Goal: Task Accomplishment & Management: Use online tool/utility

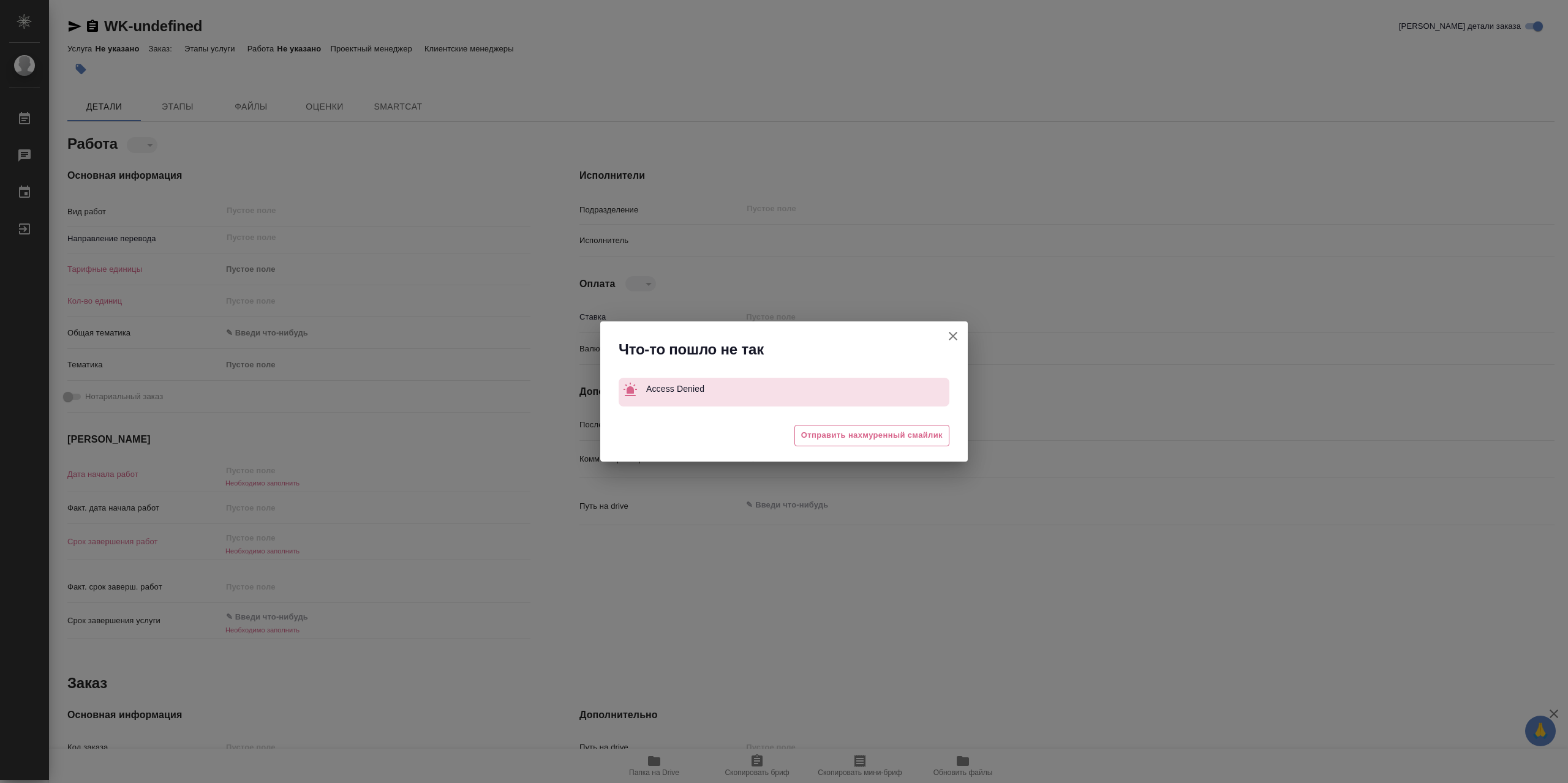
type textarea "x"
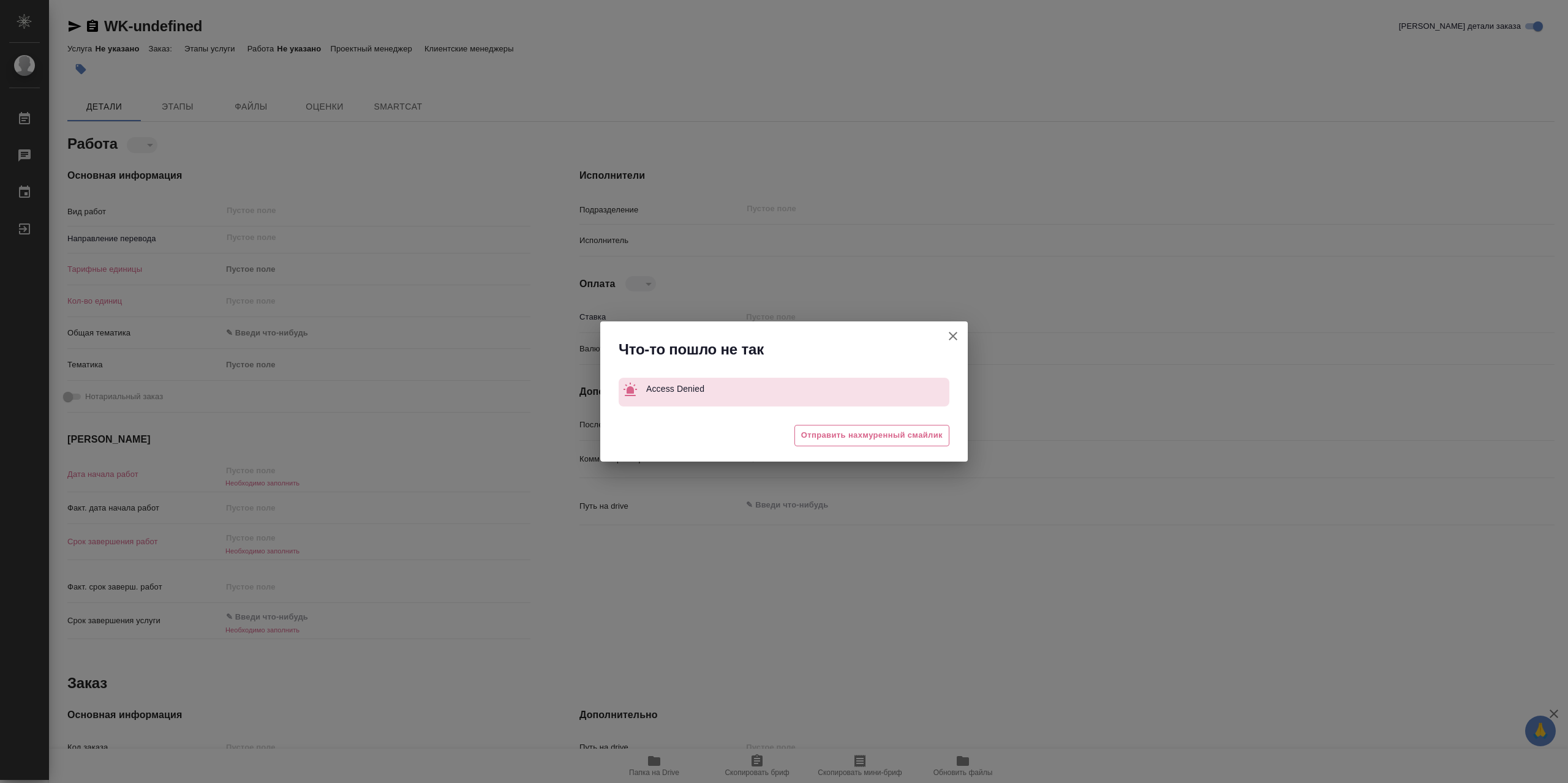
drag, startPoint x: 954, startPoint y: 320, endPoint x: 961, endPoint y: 334, distance: 15.7
click at [957, 322] on div "Что-то пошло не так Access Denied 🥲 Отправить нахмуренный смайлик" at bounding box center [784, 391] width 1568 height 783
click at [961, 334] on button "Кратко детали заказа" at bounding box center [954, 336] width 29 height 29
type textarea "x"
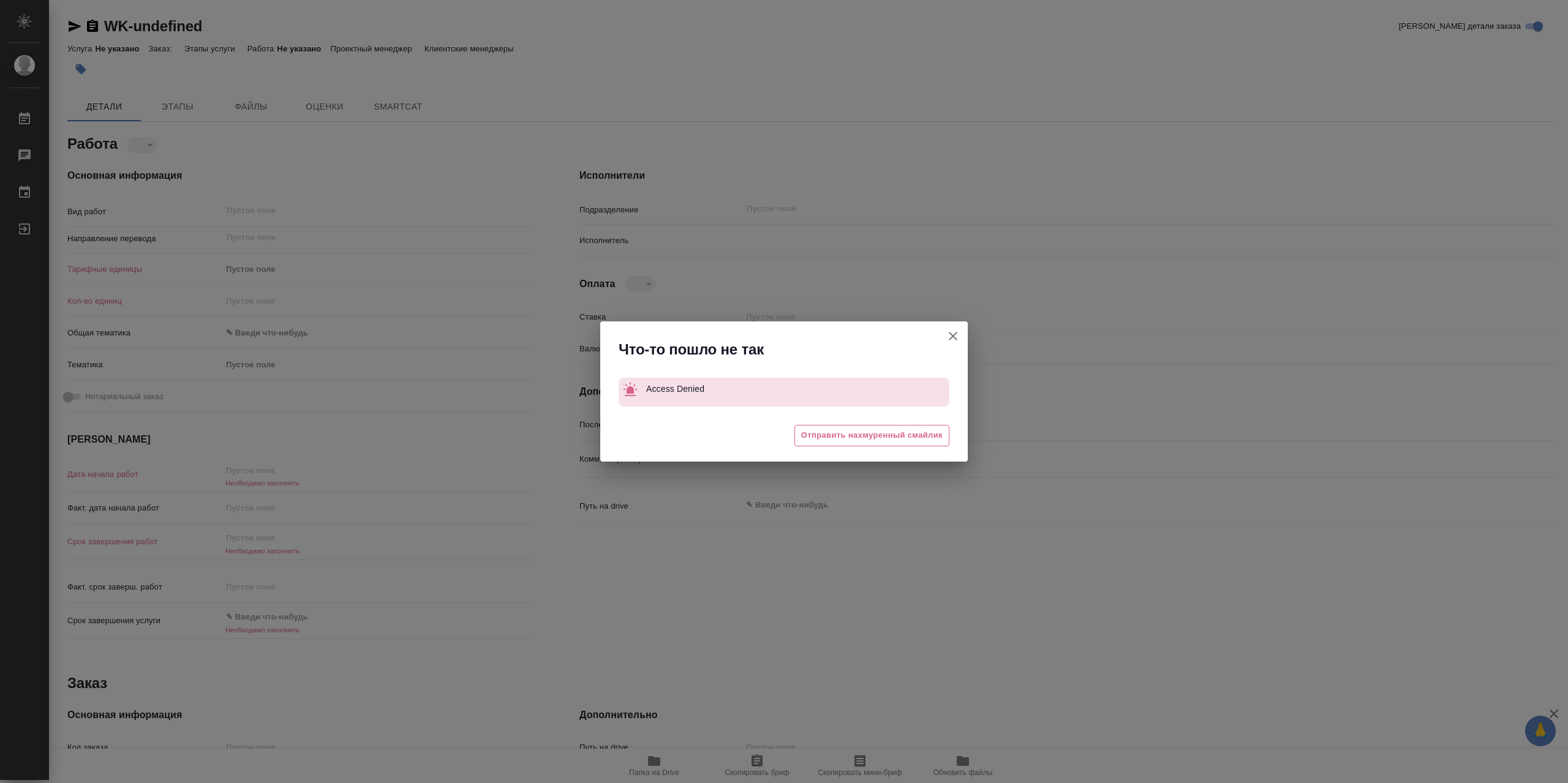
type textarea "x"
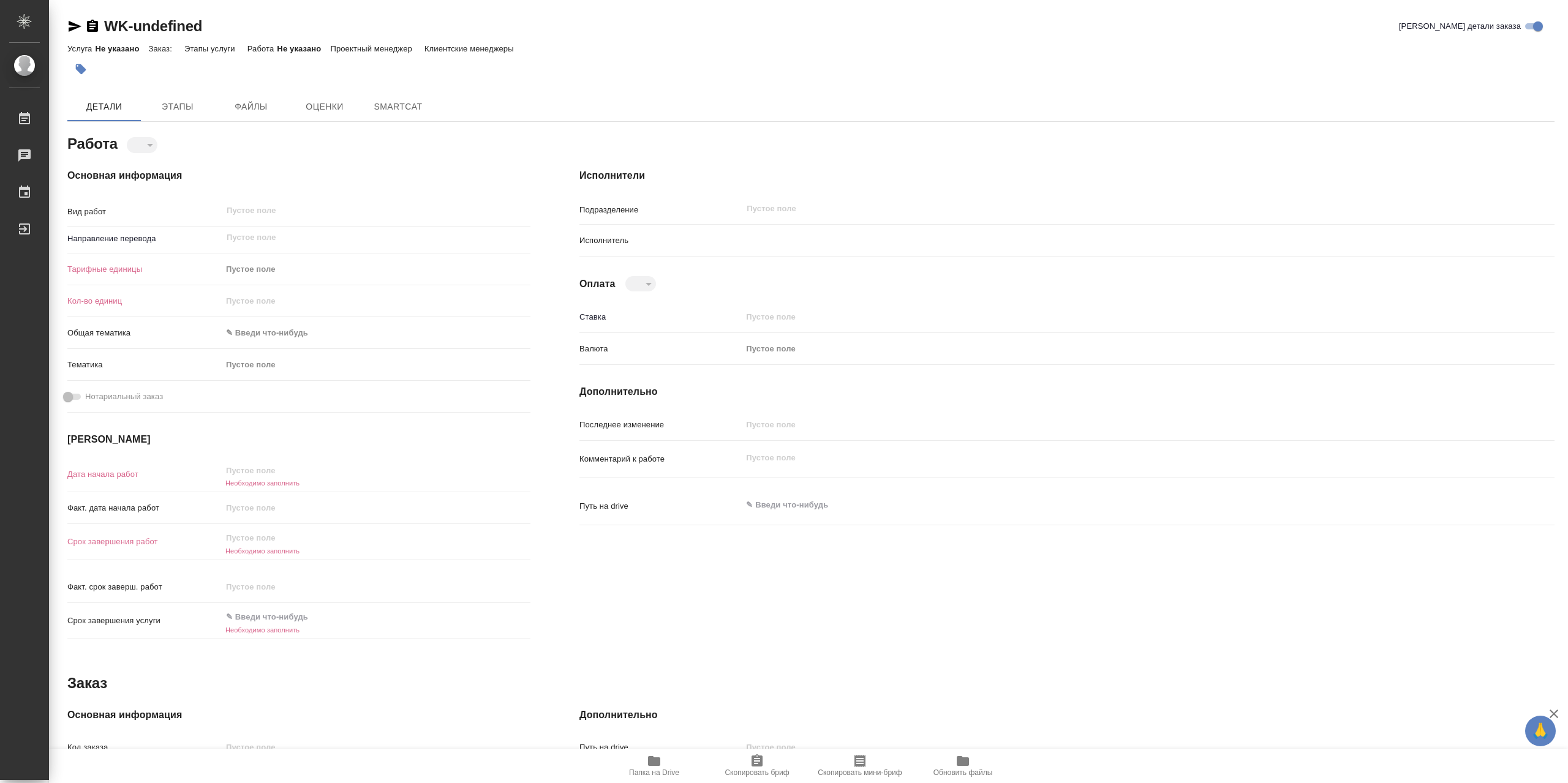
type textarea "x"
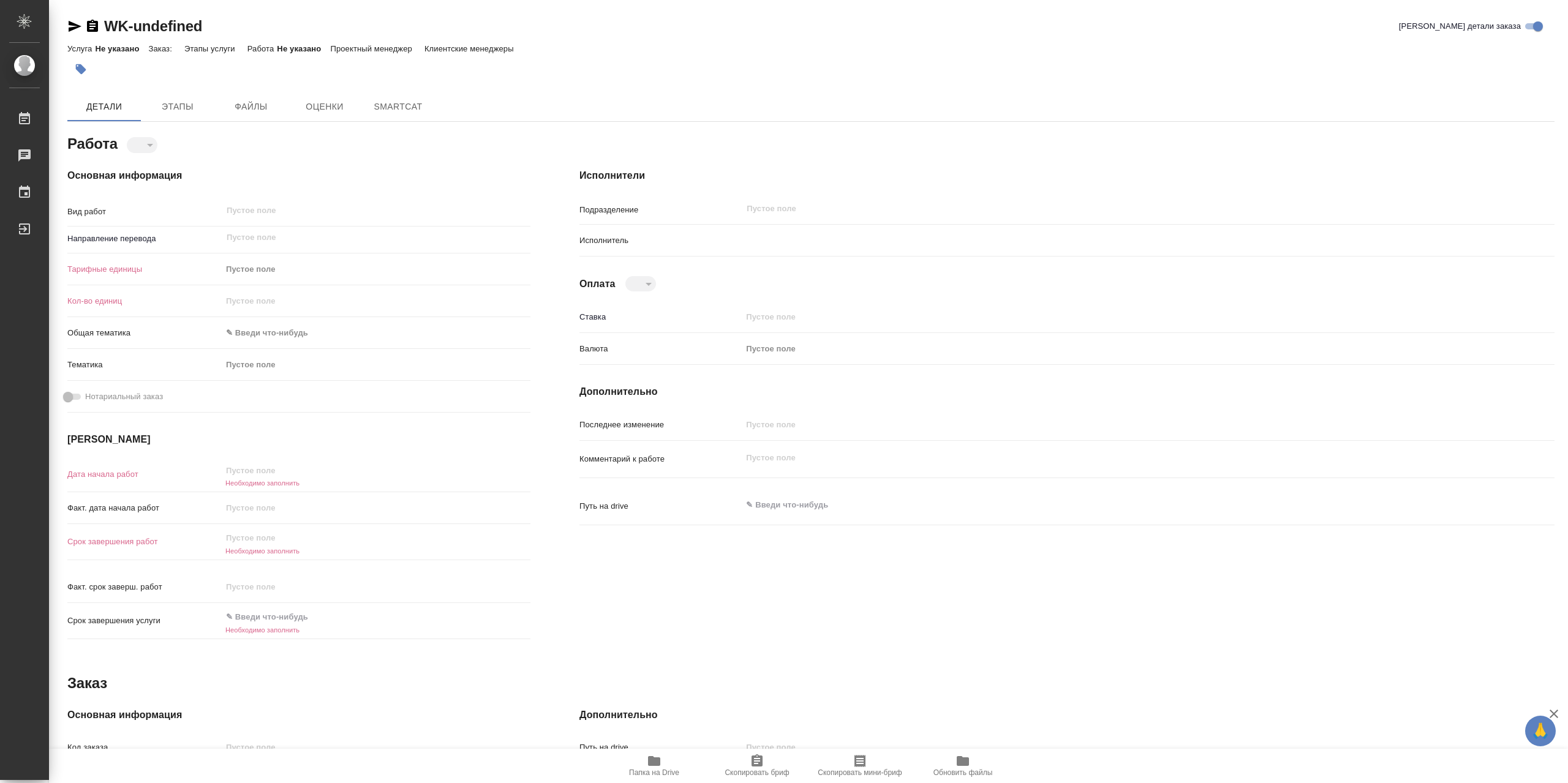
type textarea "x"
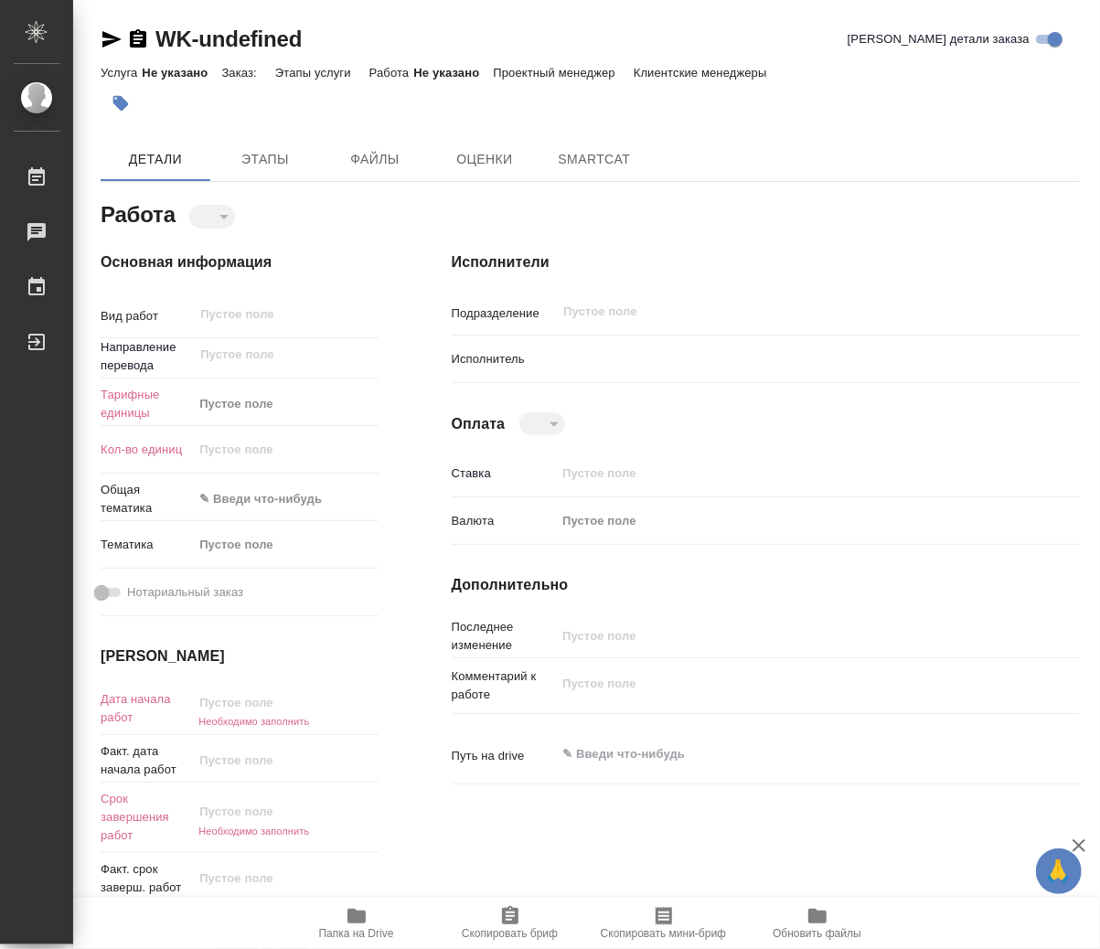
type textarea "x"
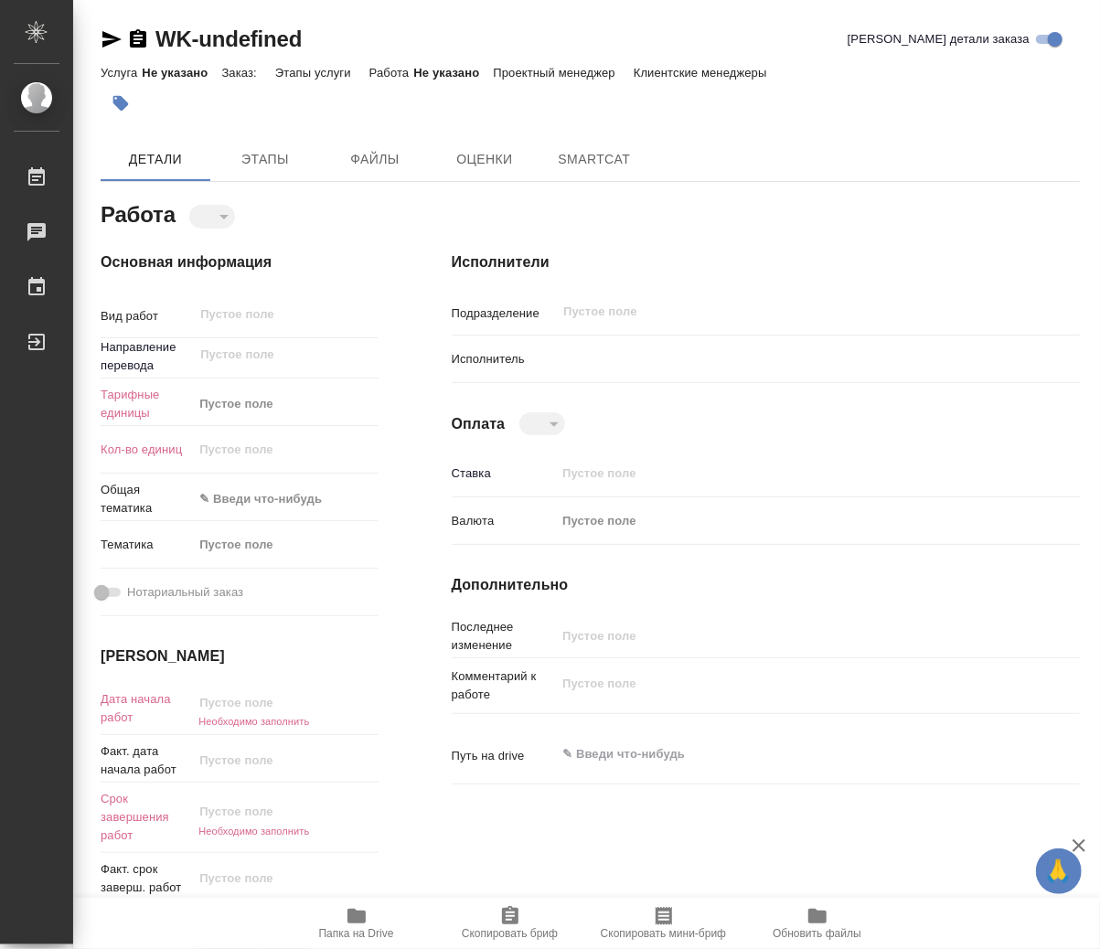
type textarea "x"
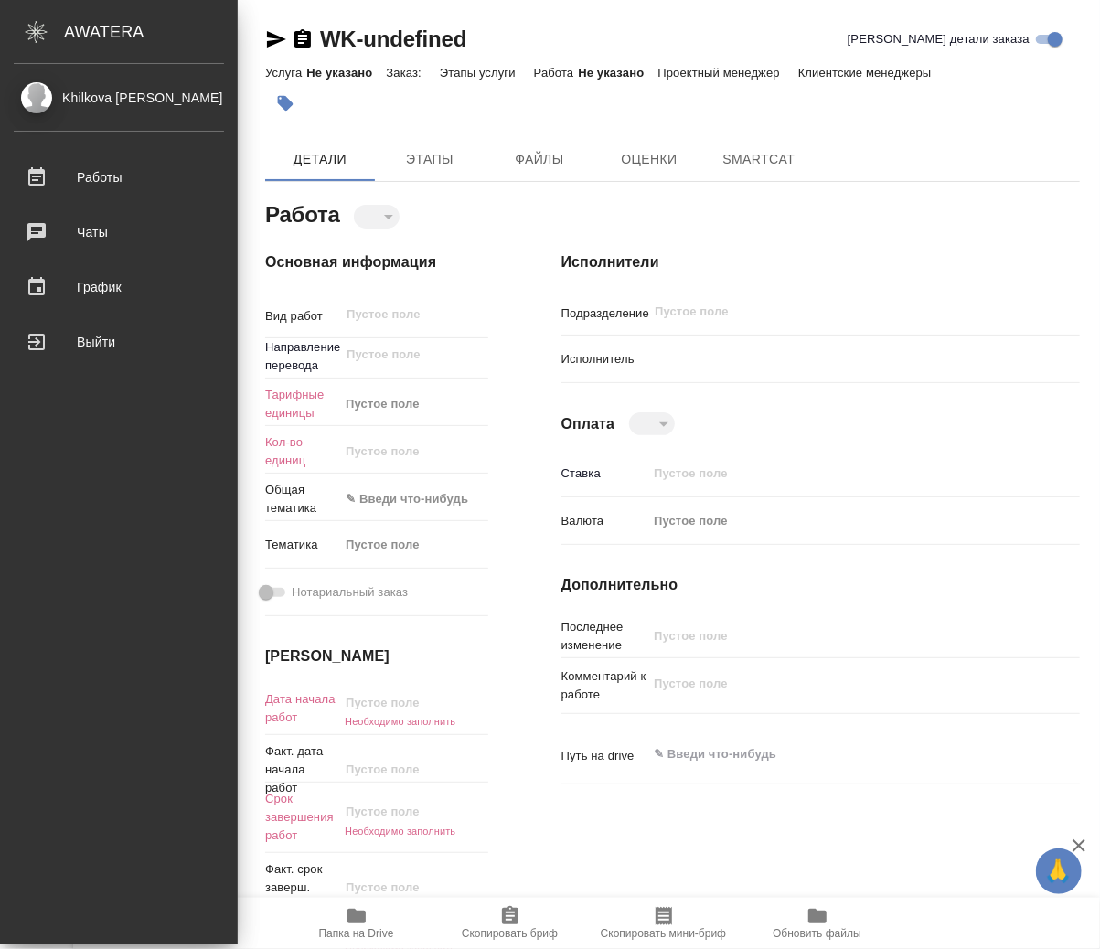
type textarea "x"
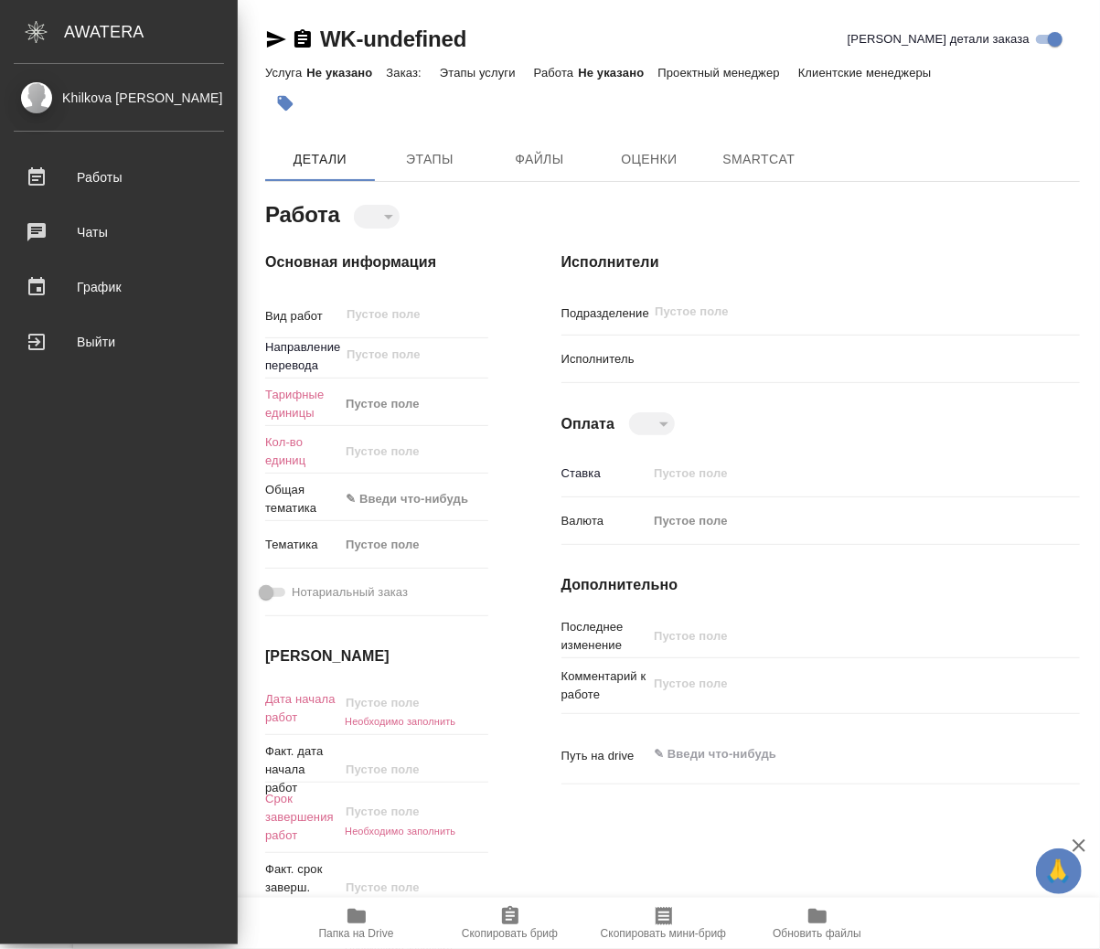
type textarea "x"
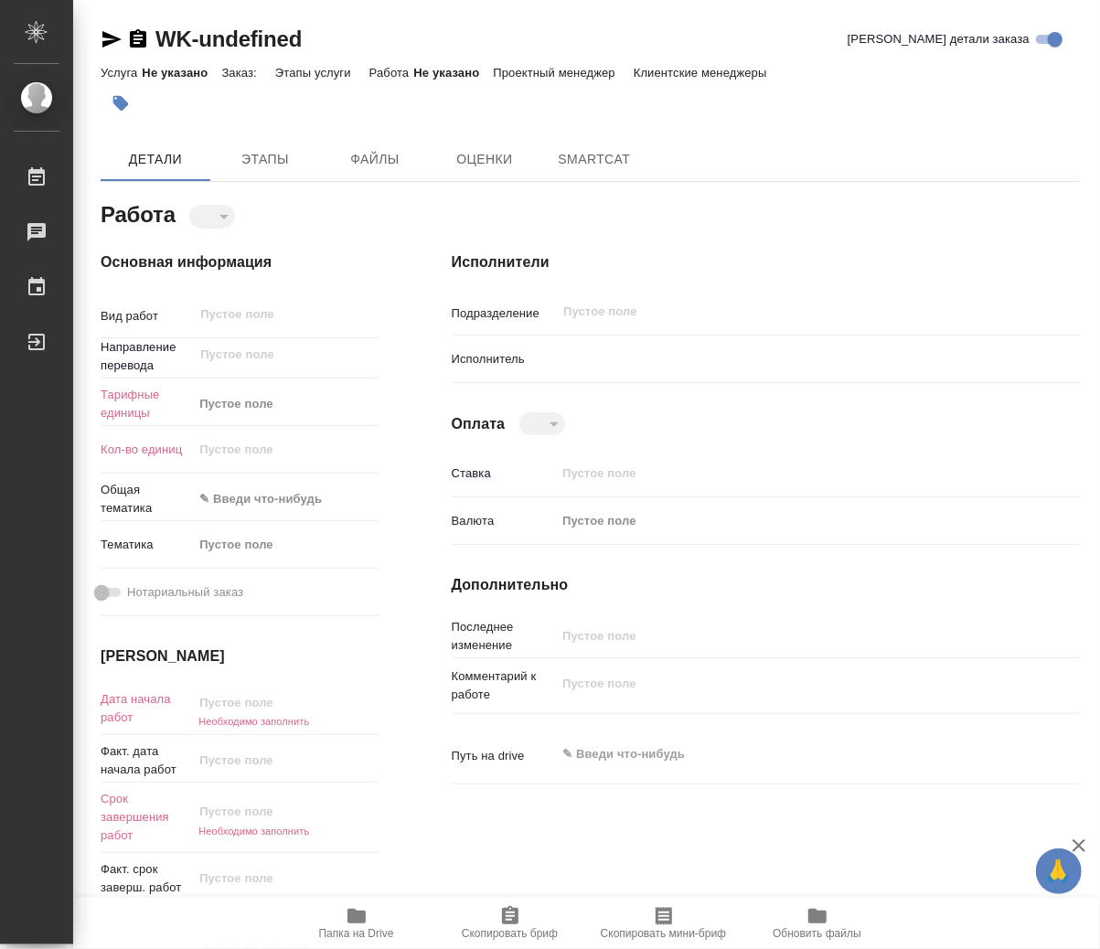
type textarea "x"
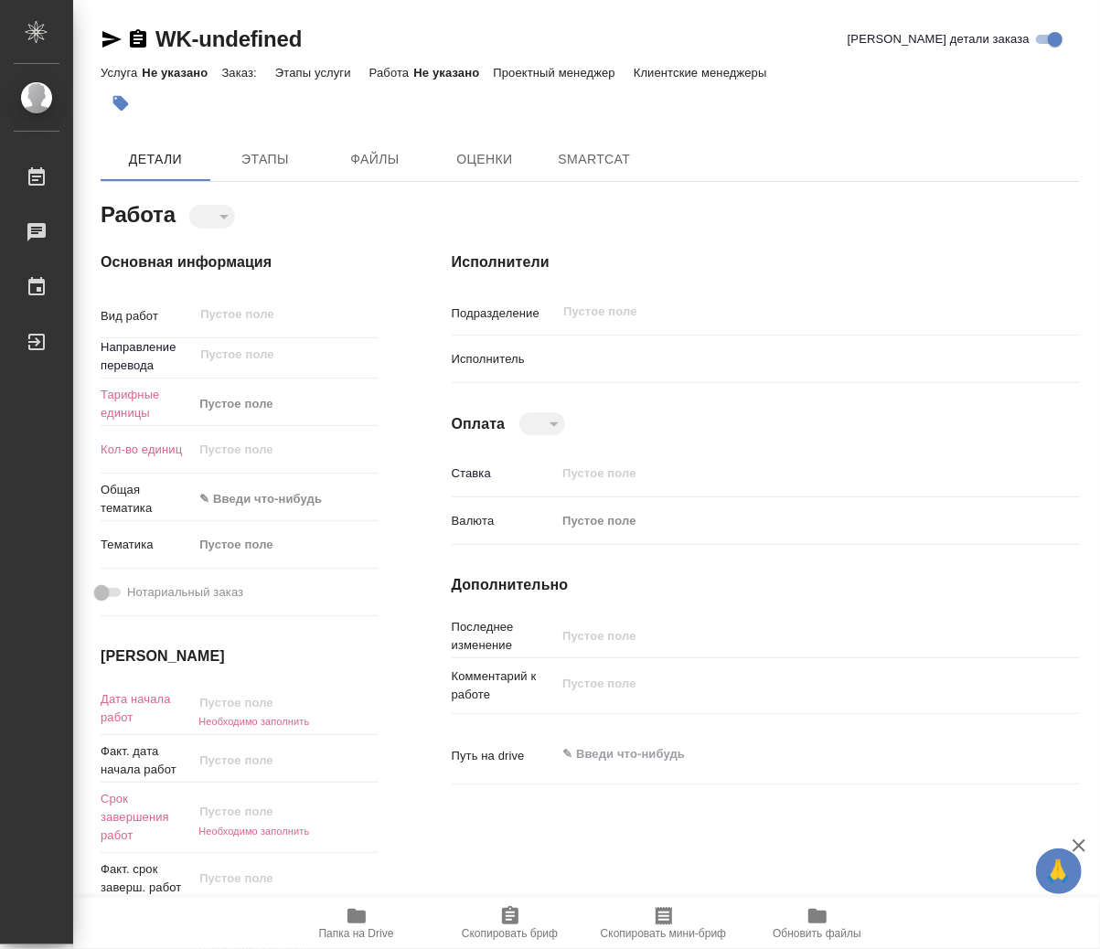
type textarea "x"
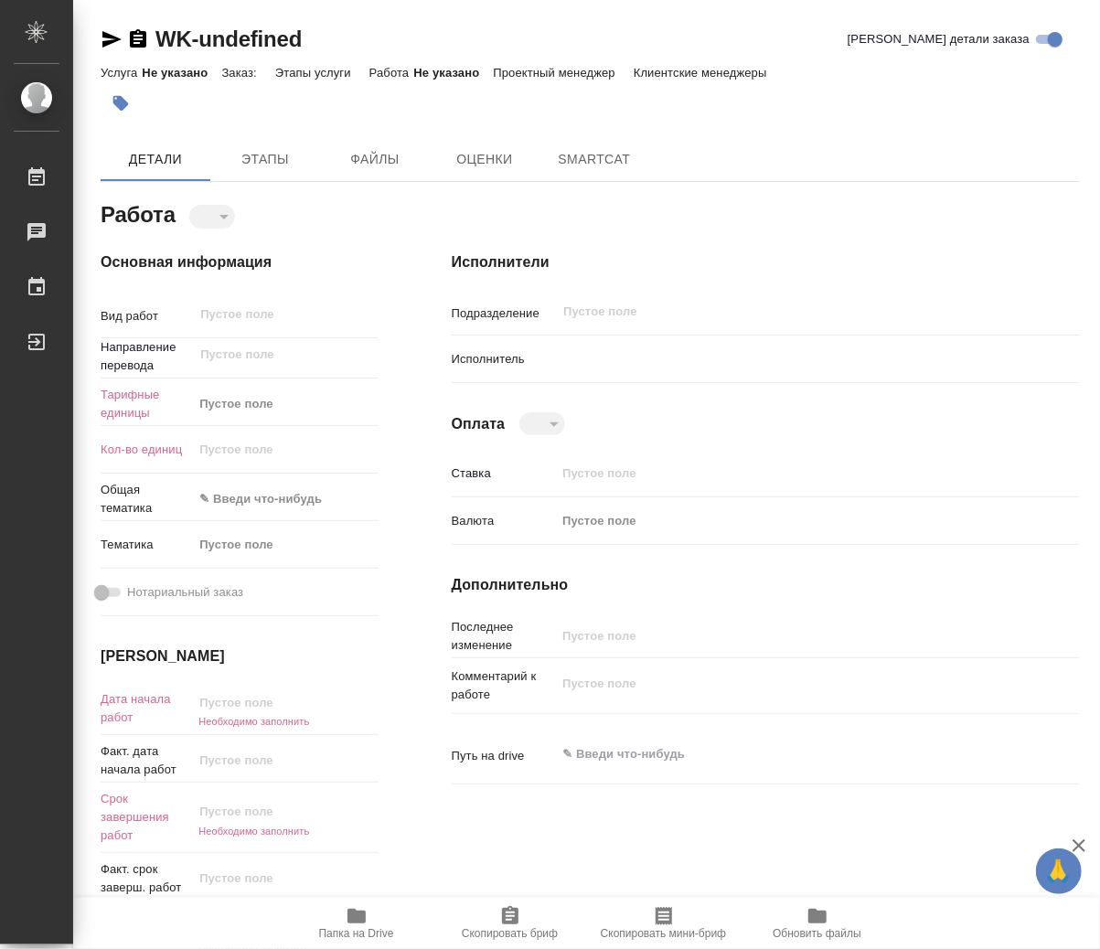
type textarea "x"
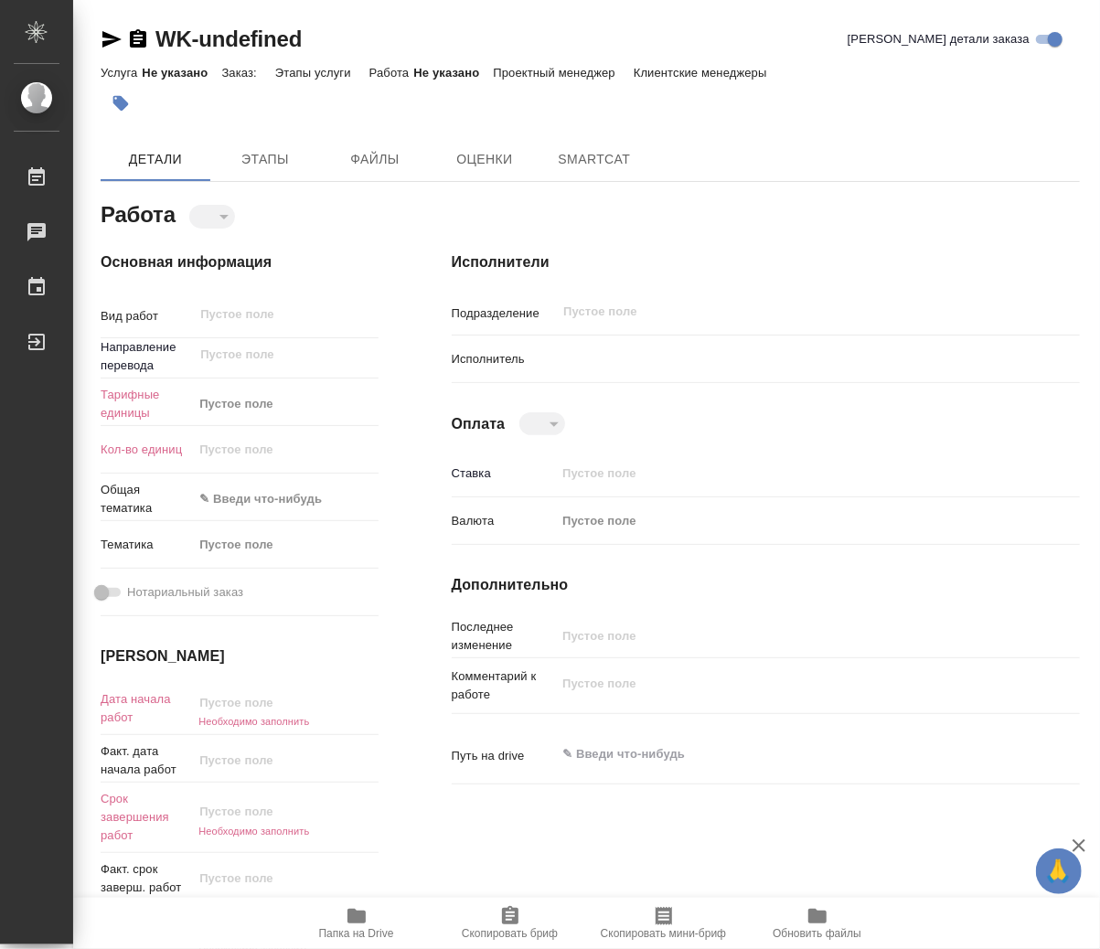
type textarea "x"
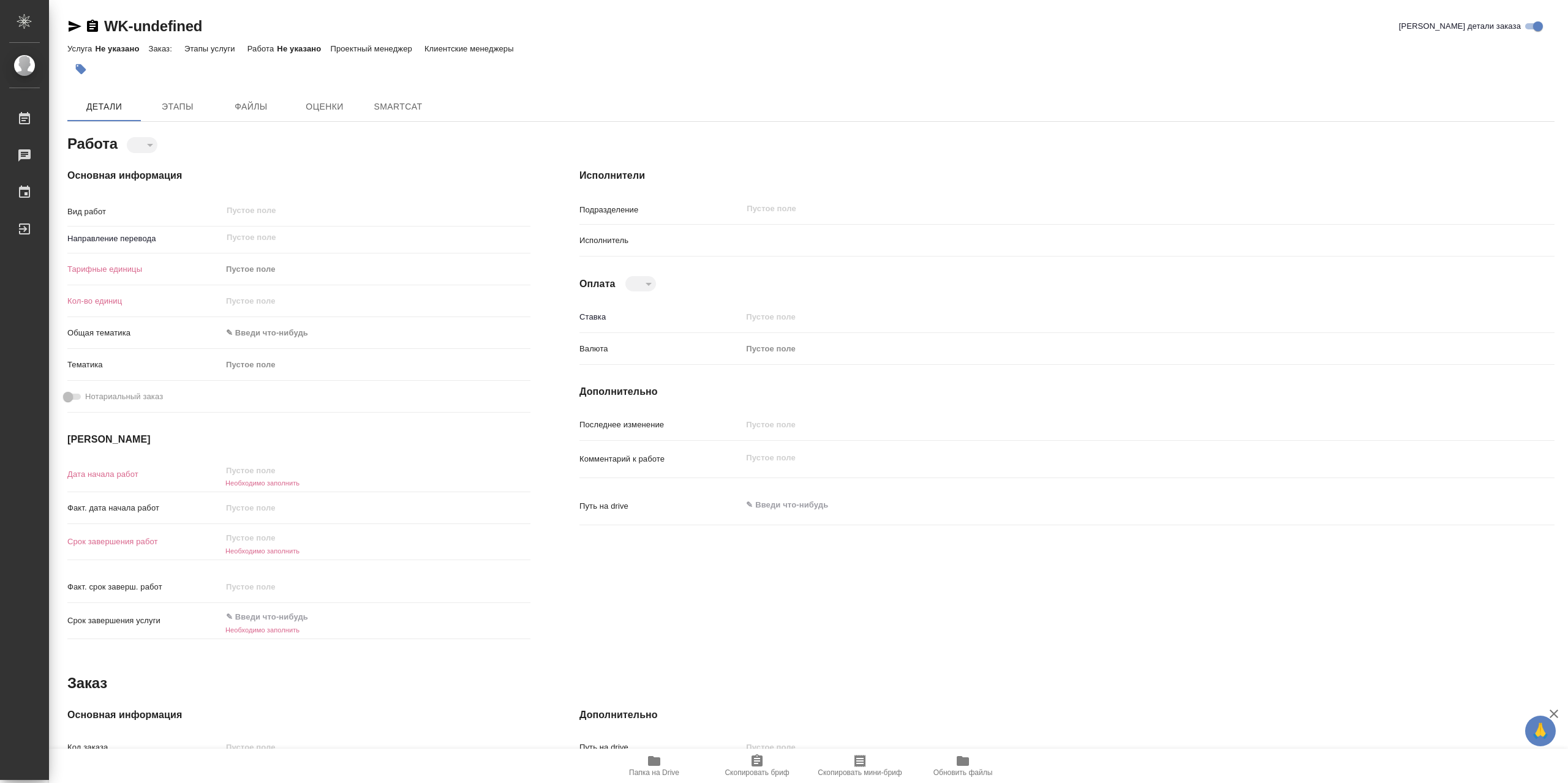
type textarea "x"
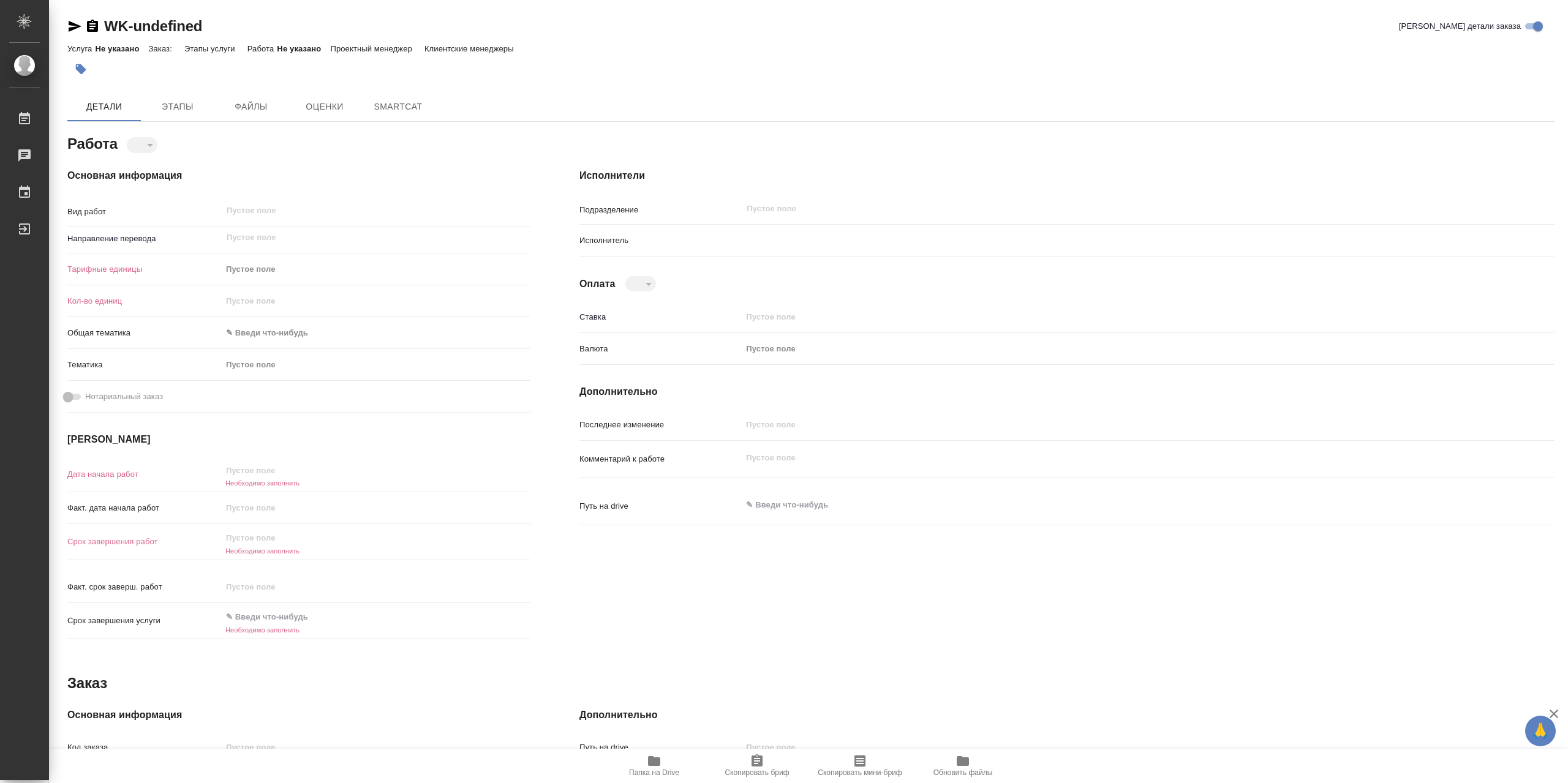
type textarea "x"
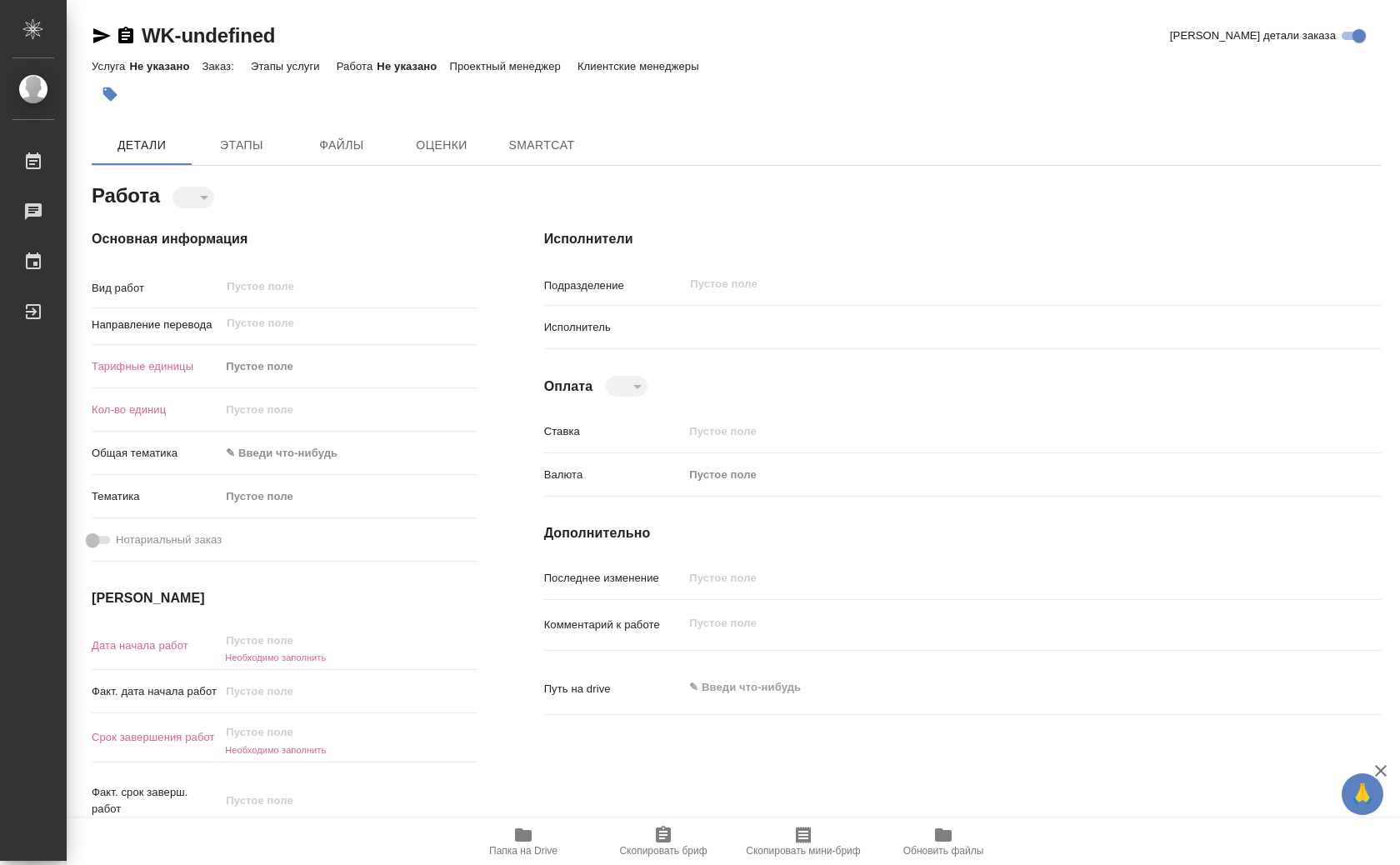
type textarea "x"
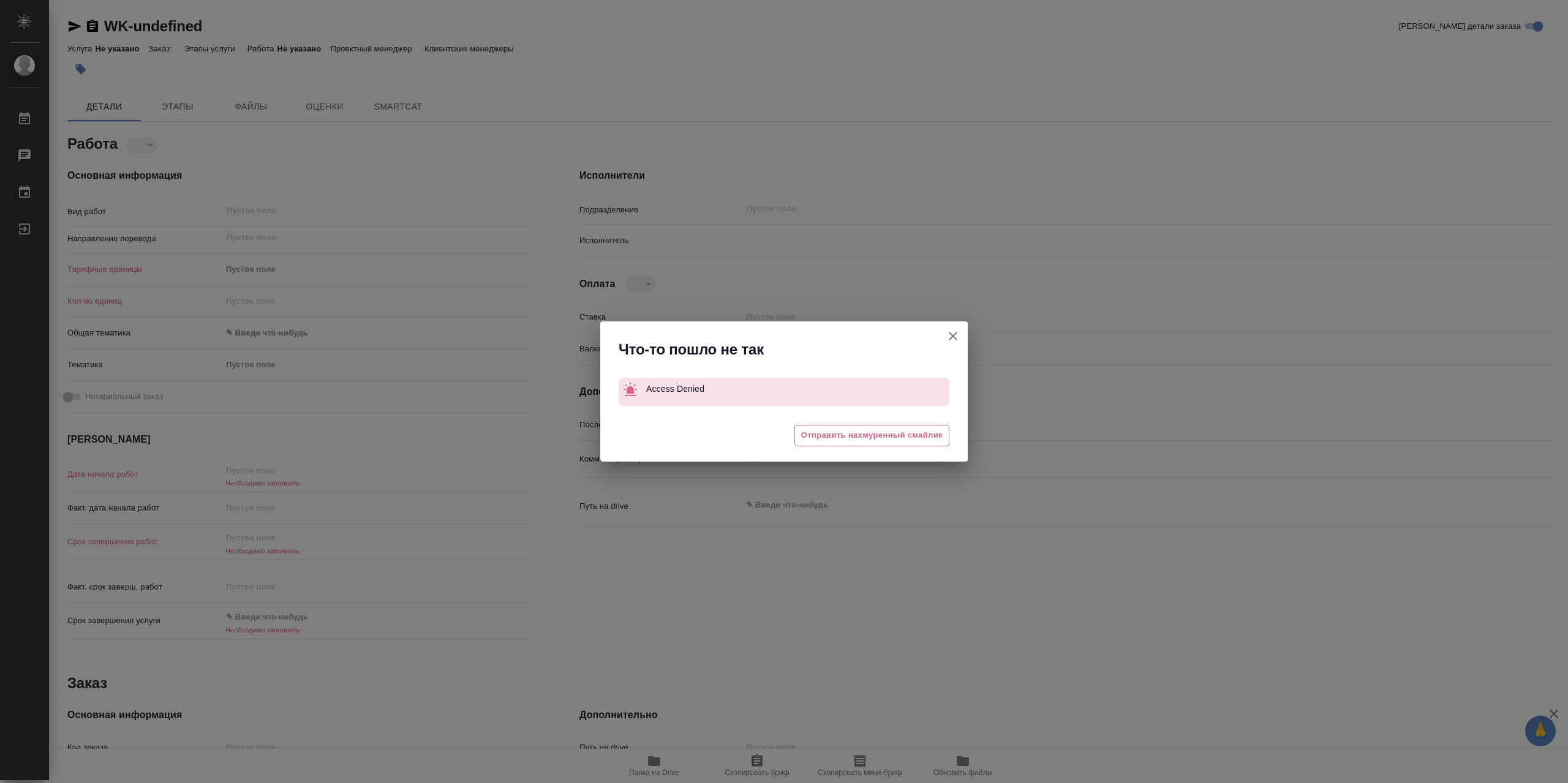
type textarea "x"
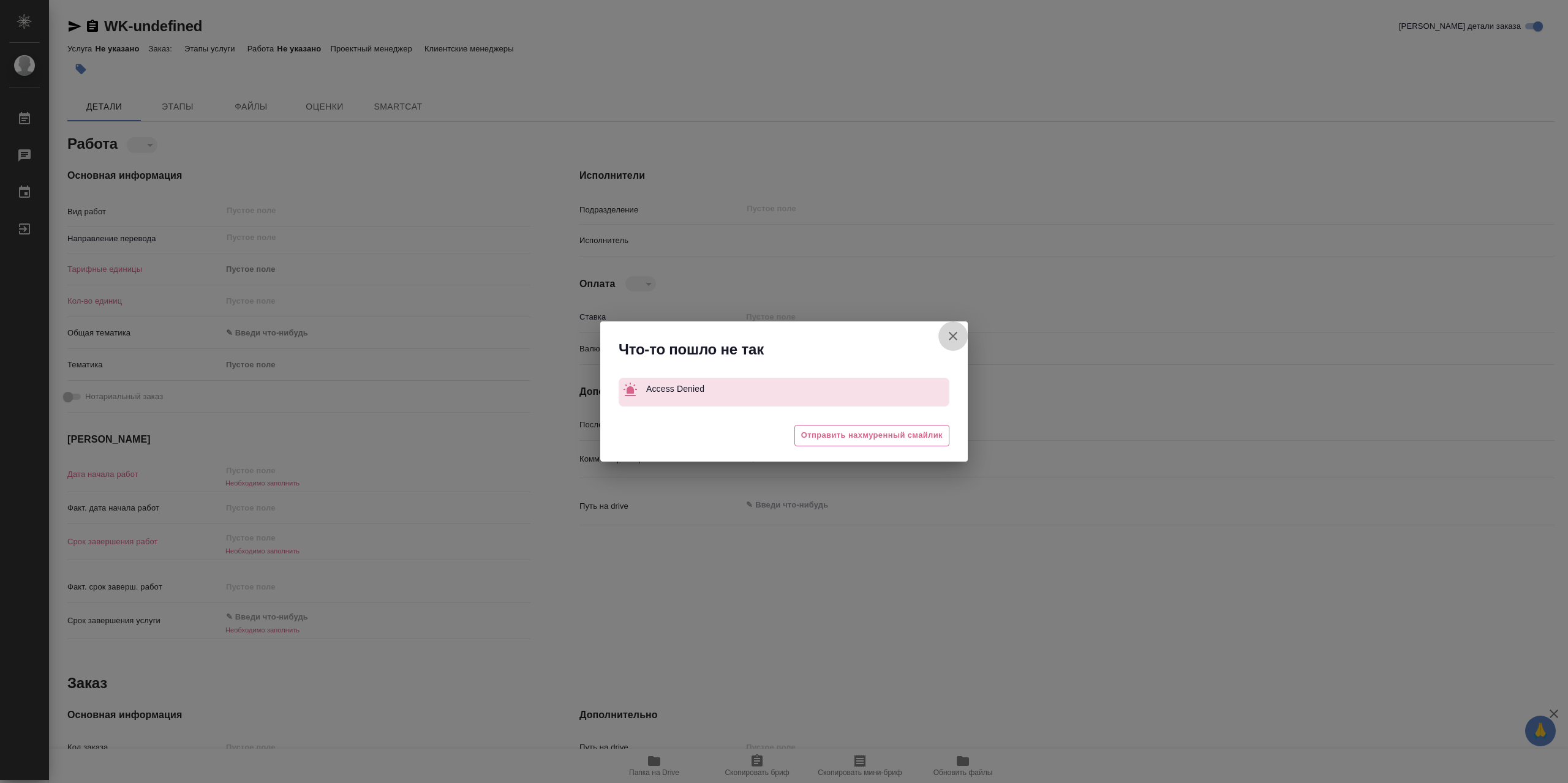
click at [960, 332] on icon "button" at bounding box center [954, 336] width 15 height 15
type textarea "x"
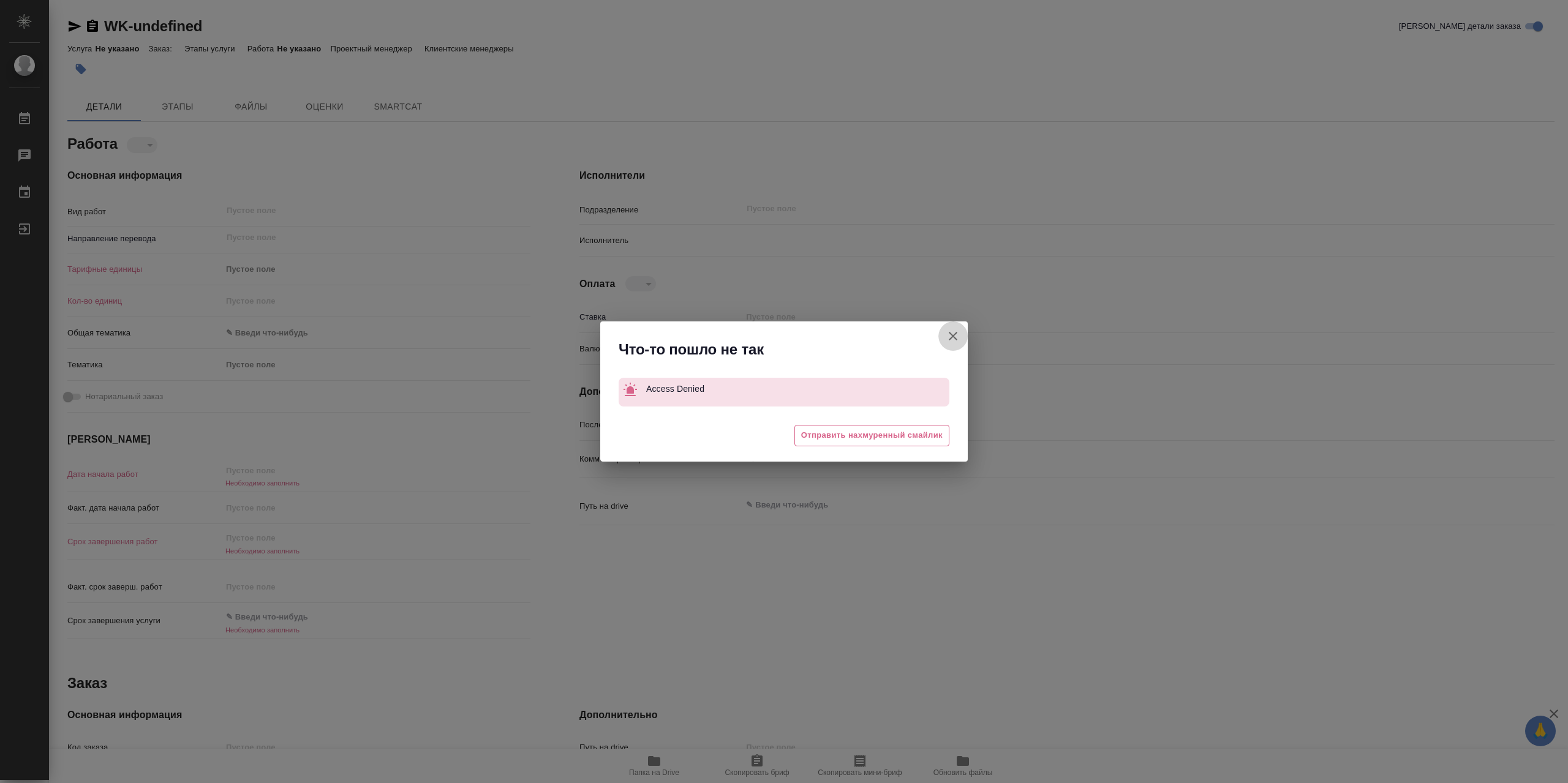
type textarea "x"
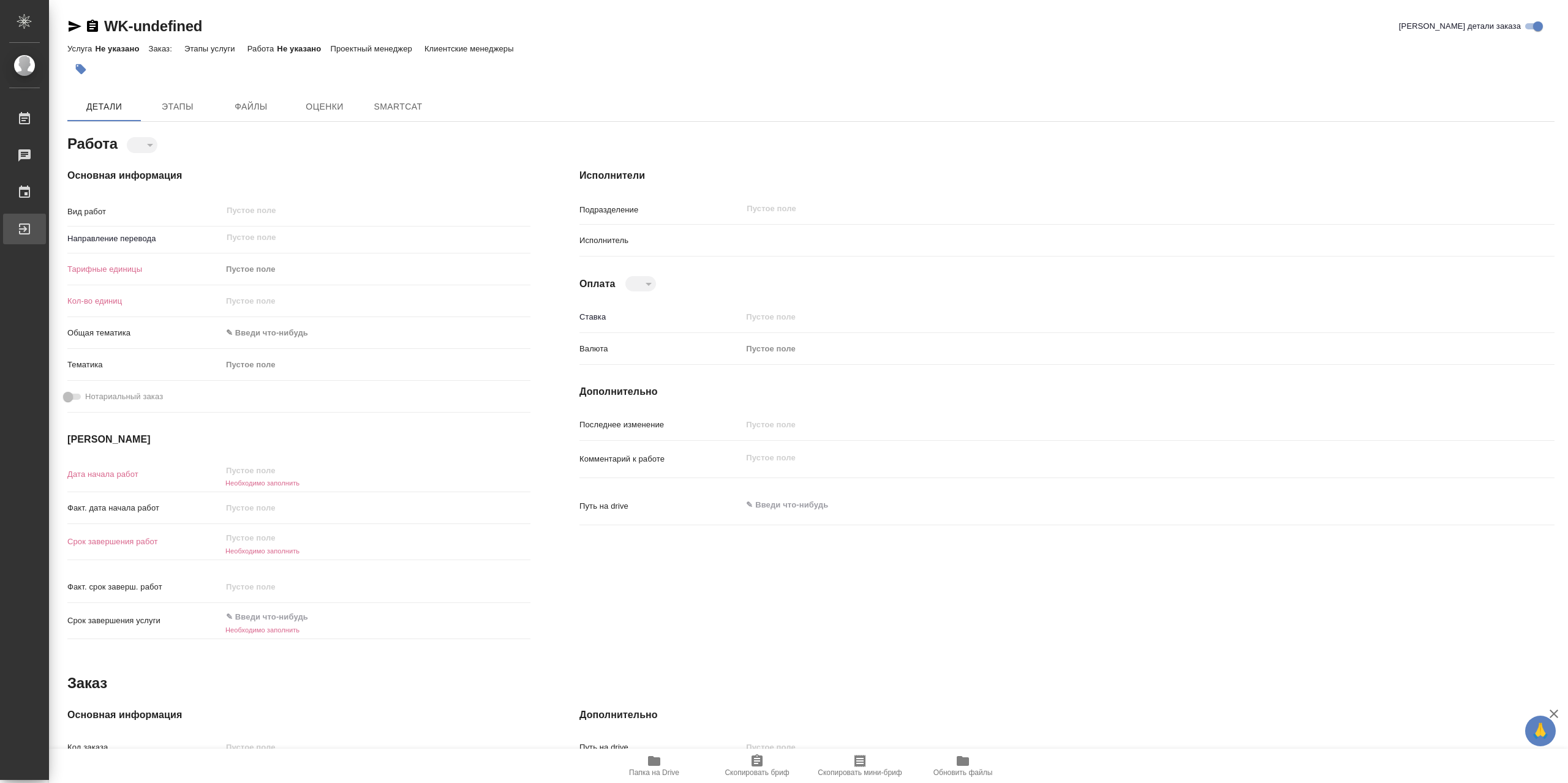
type textarea "x"
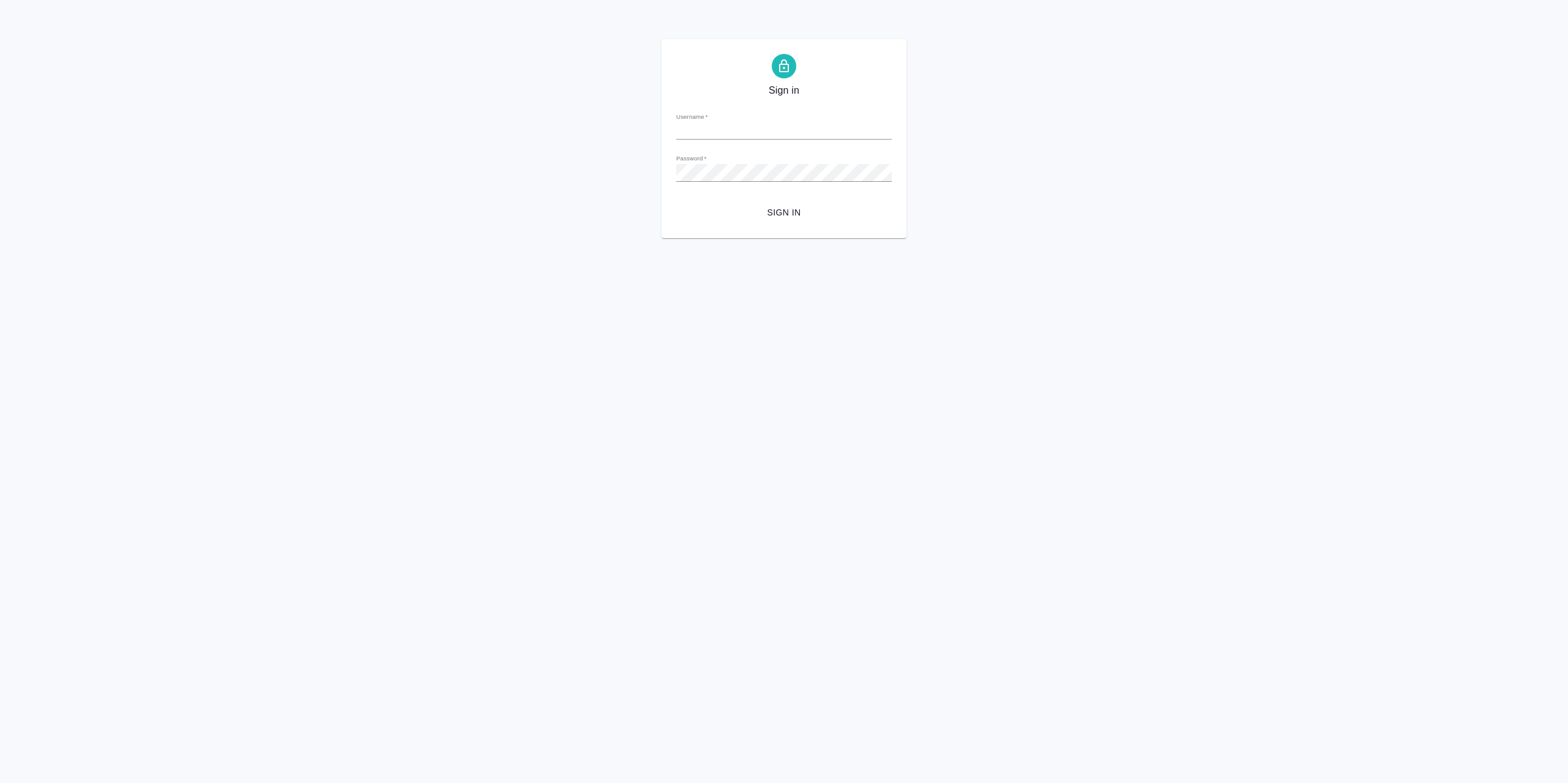
type input "[EMAIL_ADDRESS][DOMAIN_NAME]"
click at [766, 214] on span "Sign in" at bounding box center [784, 212] width 196 height 15
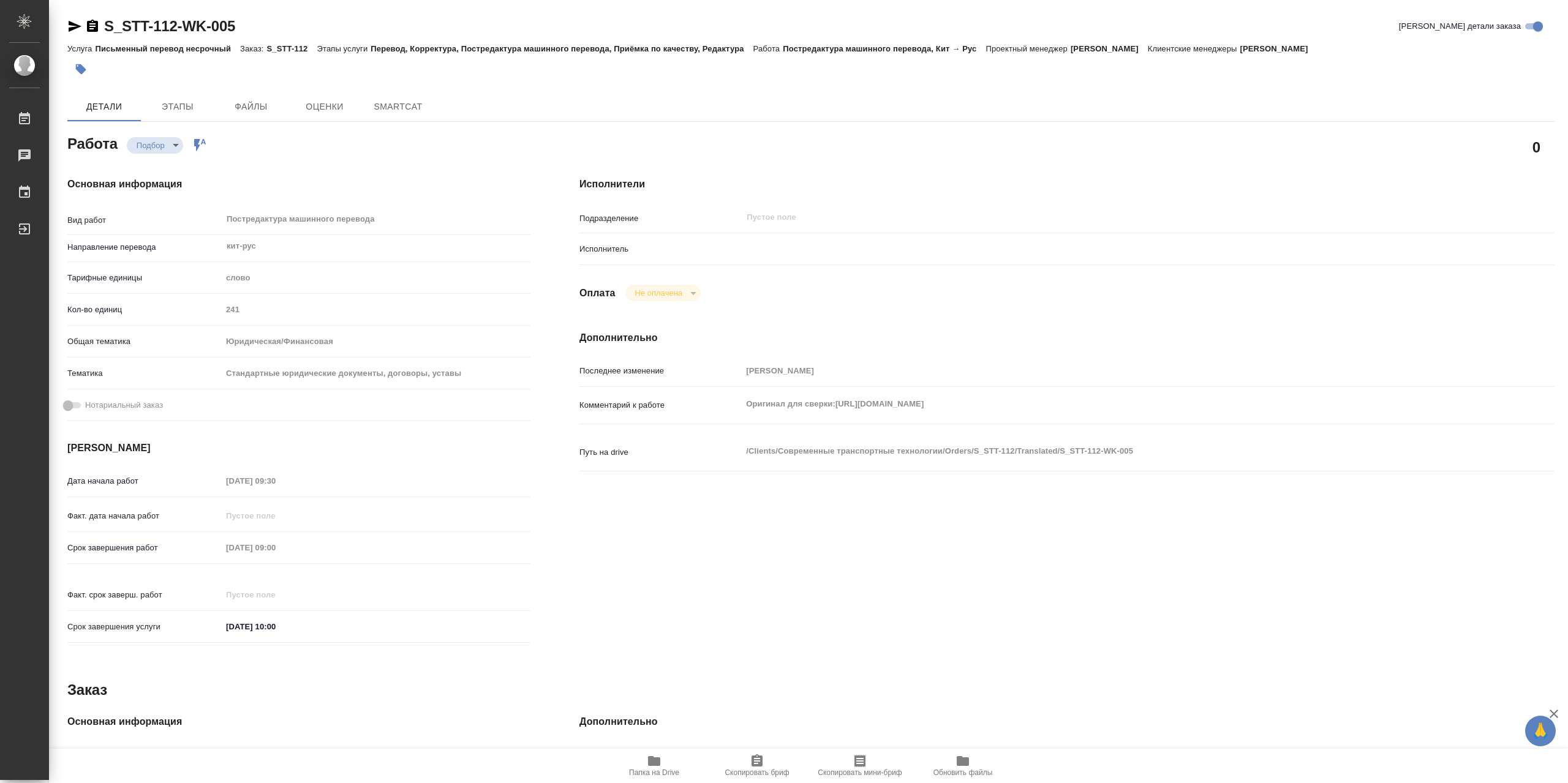
type textarea "x"
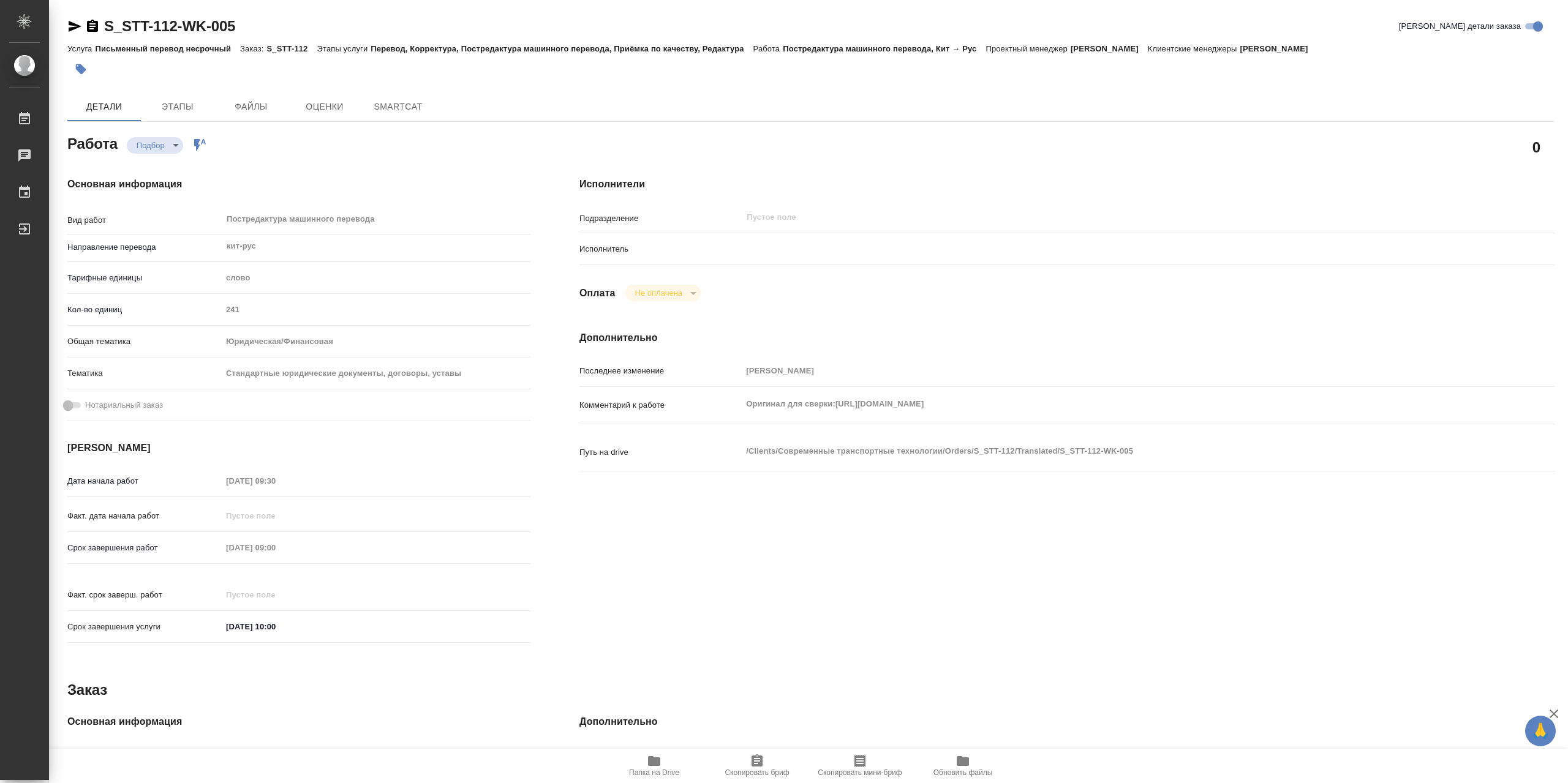
type textarea "x"
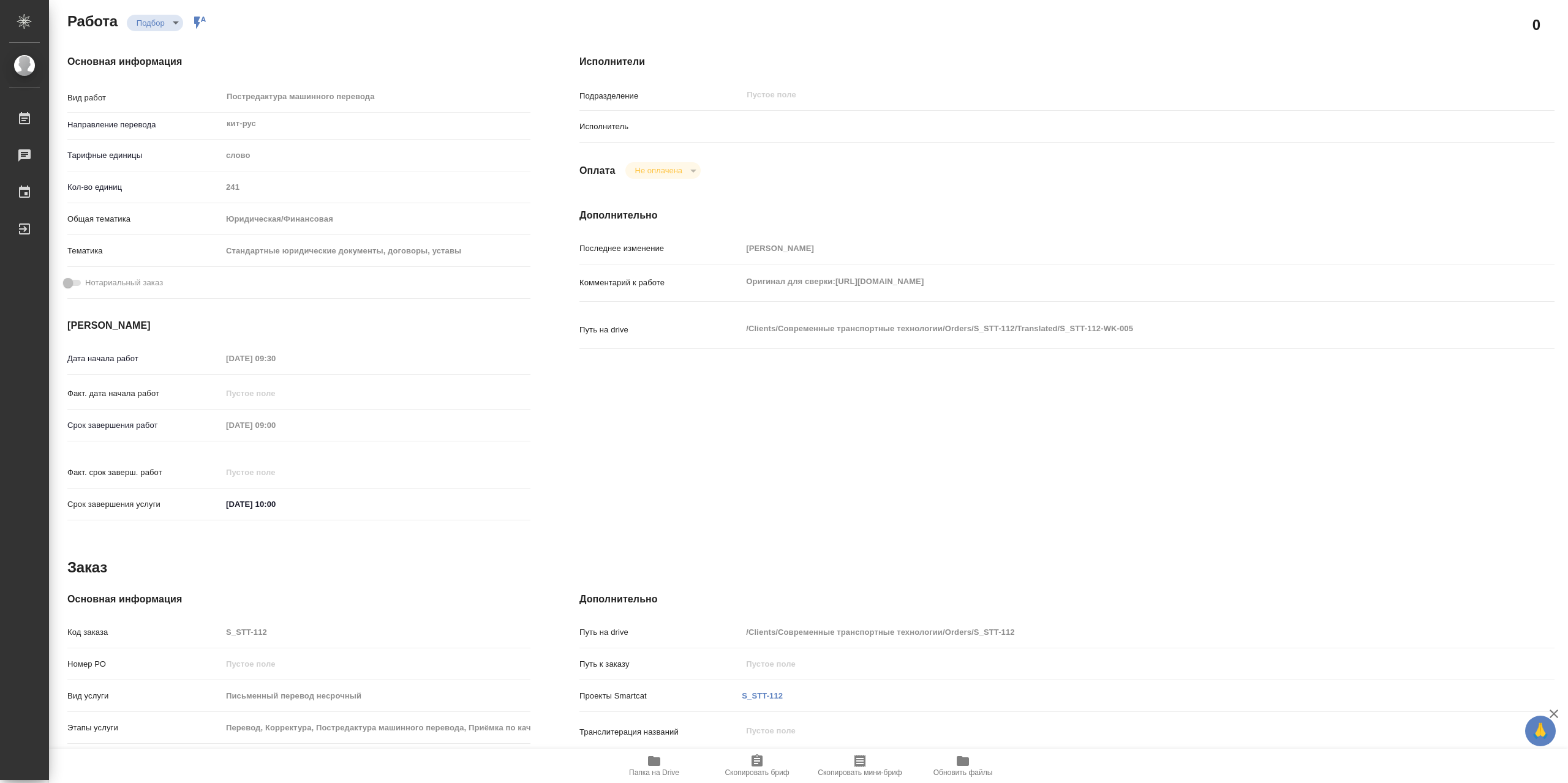
type textarea "x"
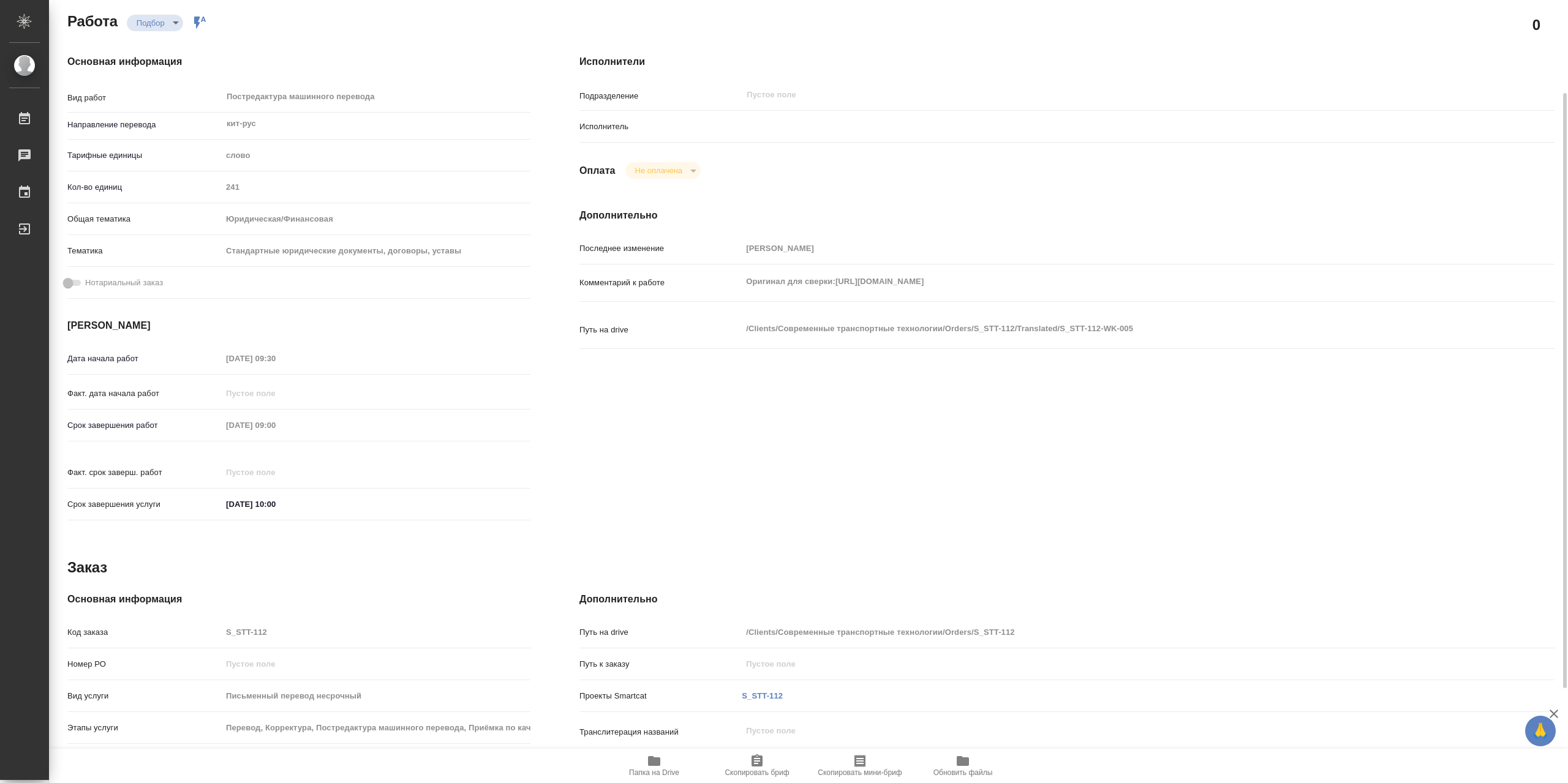
scroll to position [246, 0]
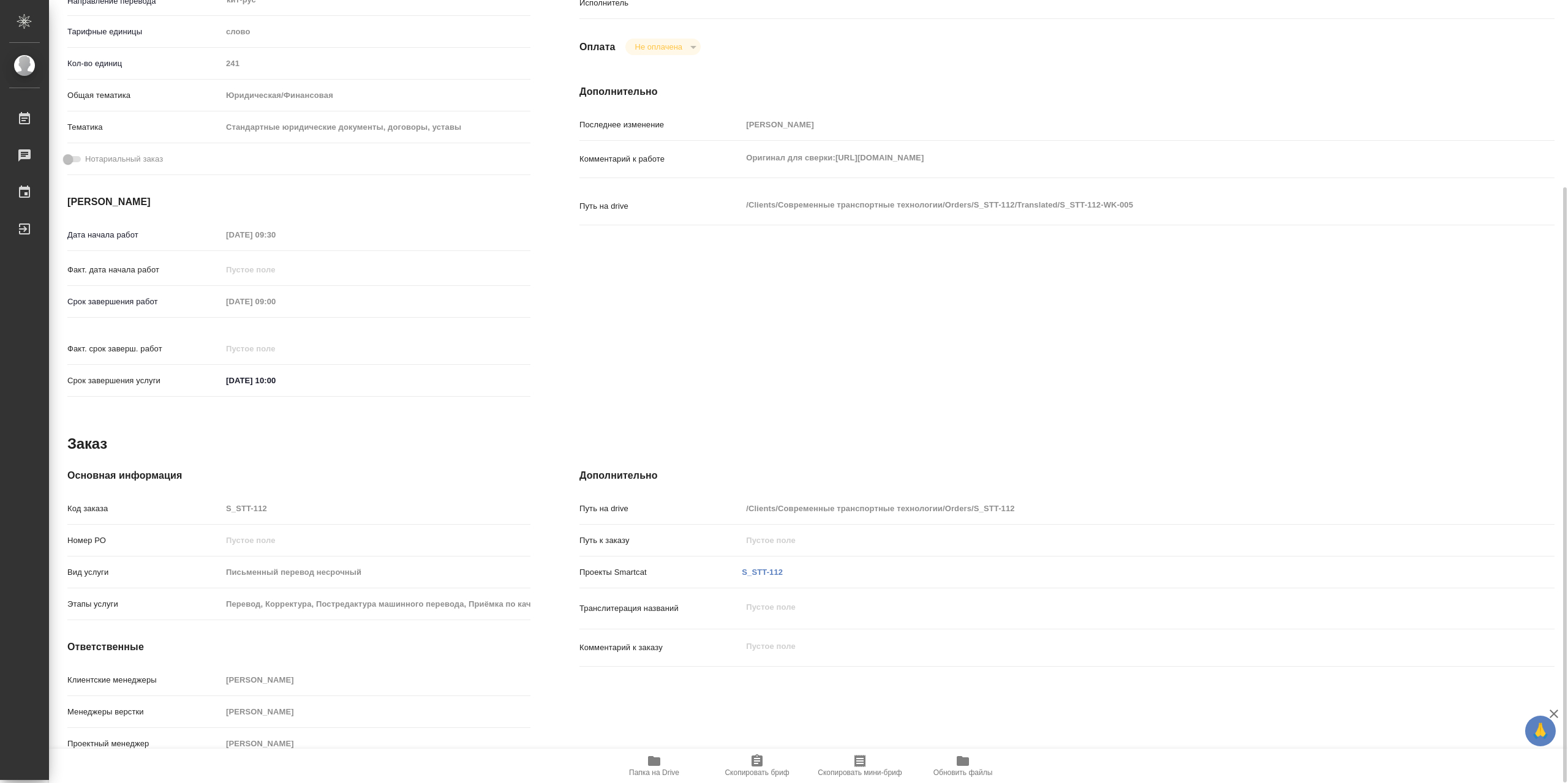
type textarea "x"
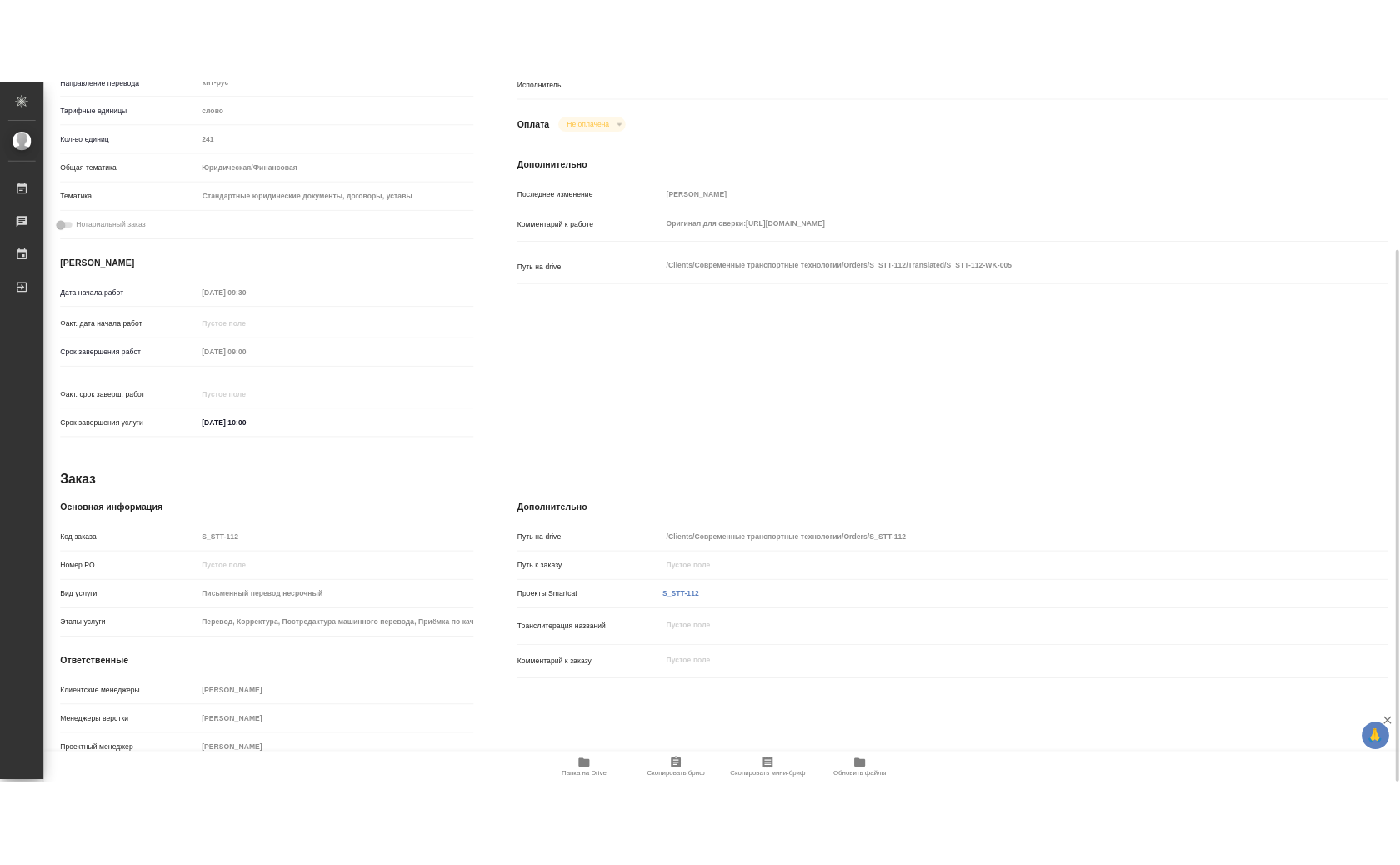
scroll to position [169, 0]
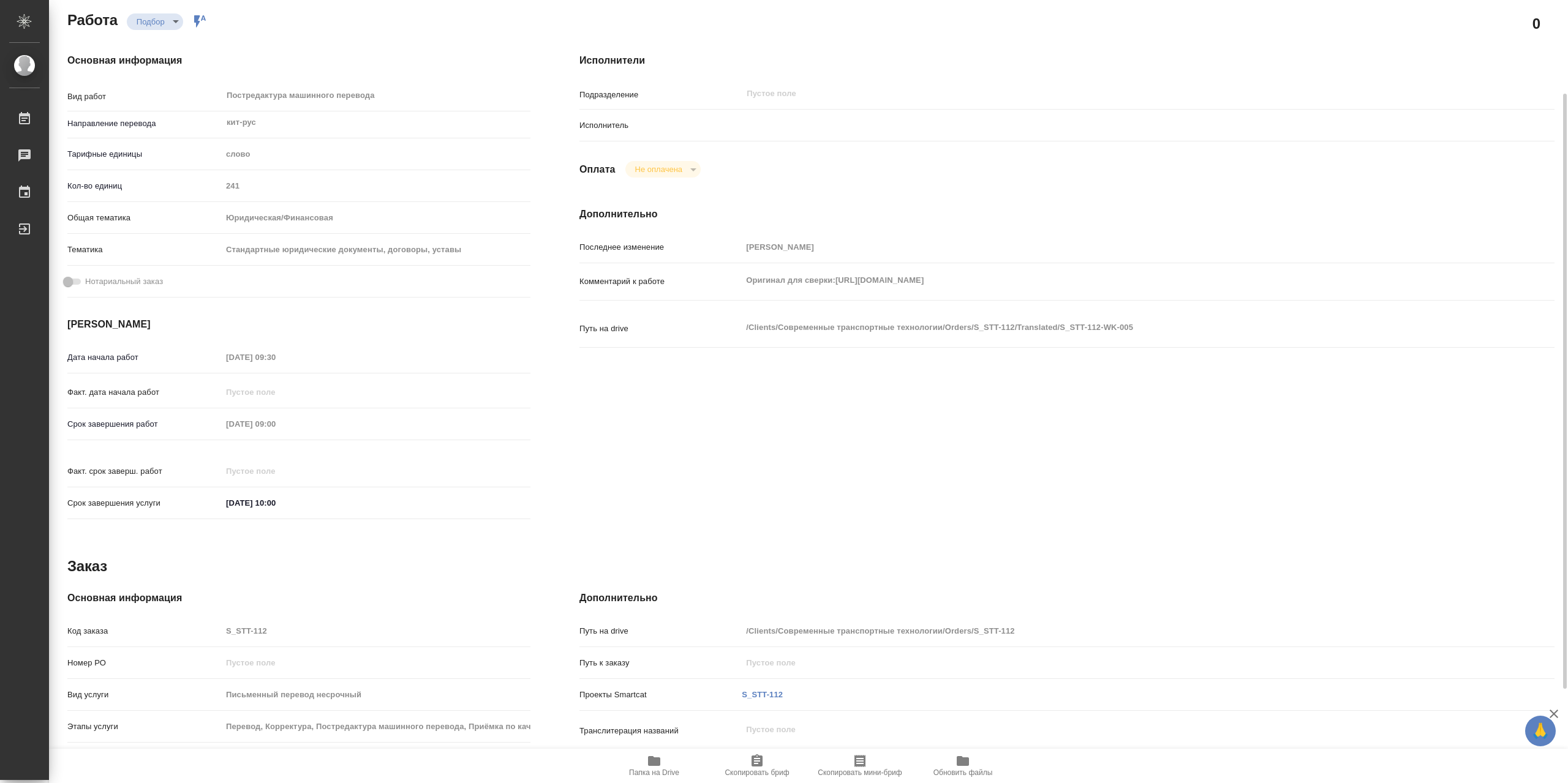
type textarea "x"
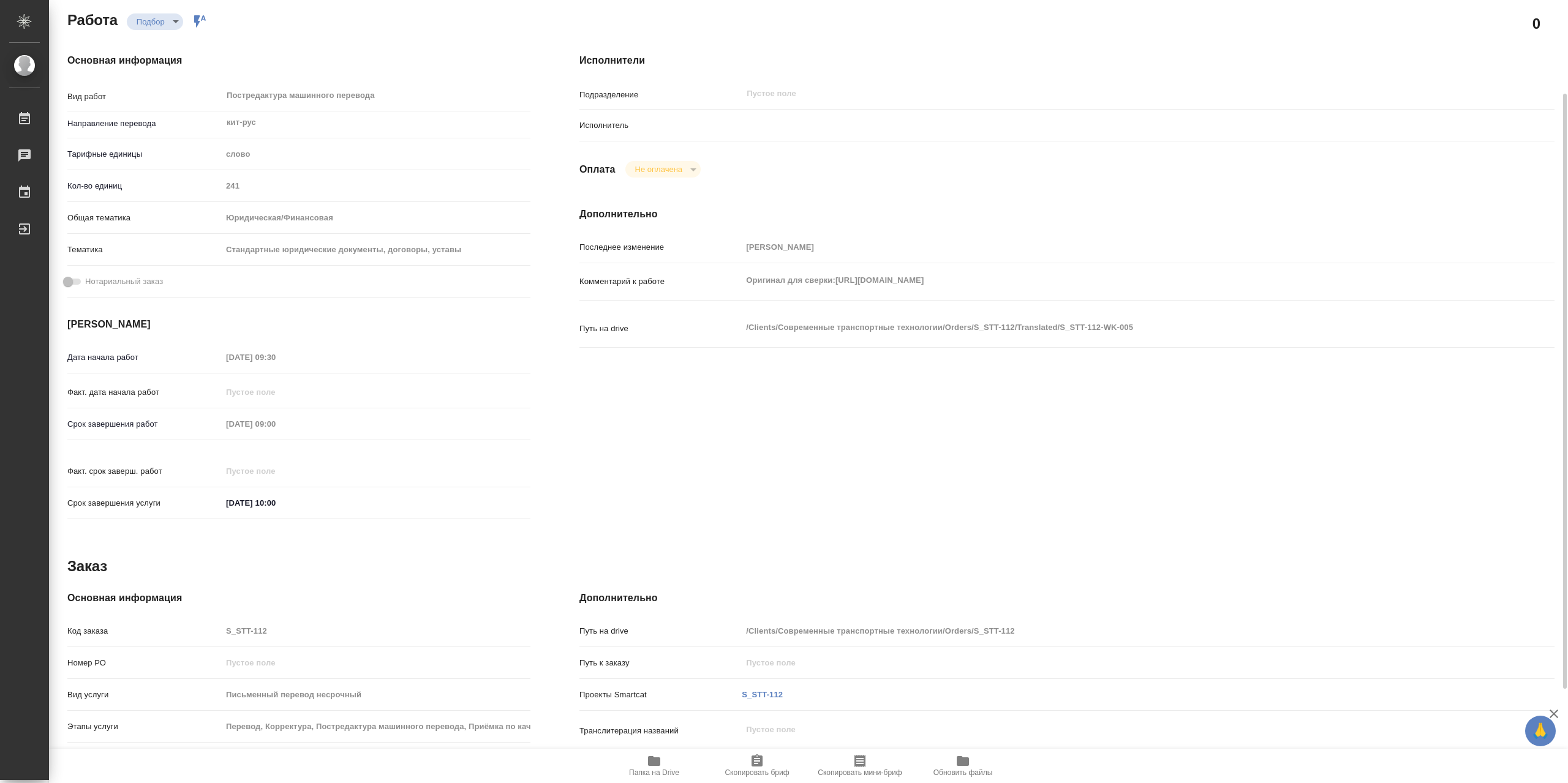
click at [666, 774] on span "Папка на Drive" at bounding box center [654, 772] width 50 height 9
type textarea "x"
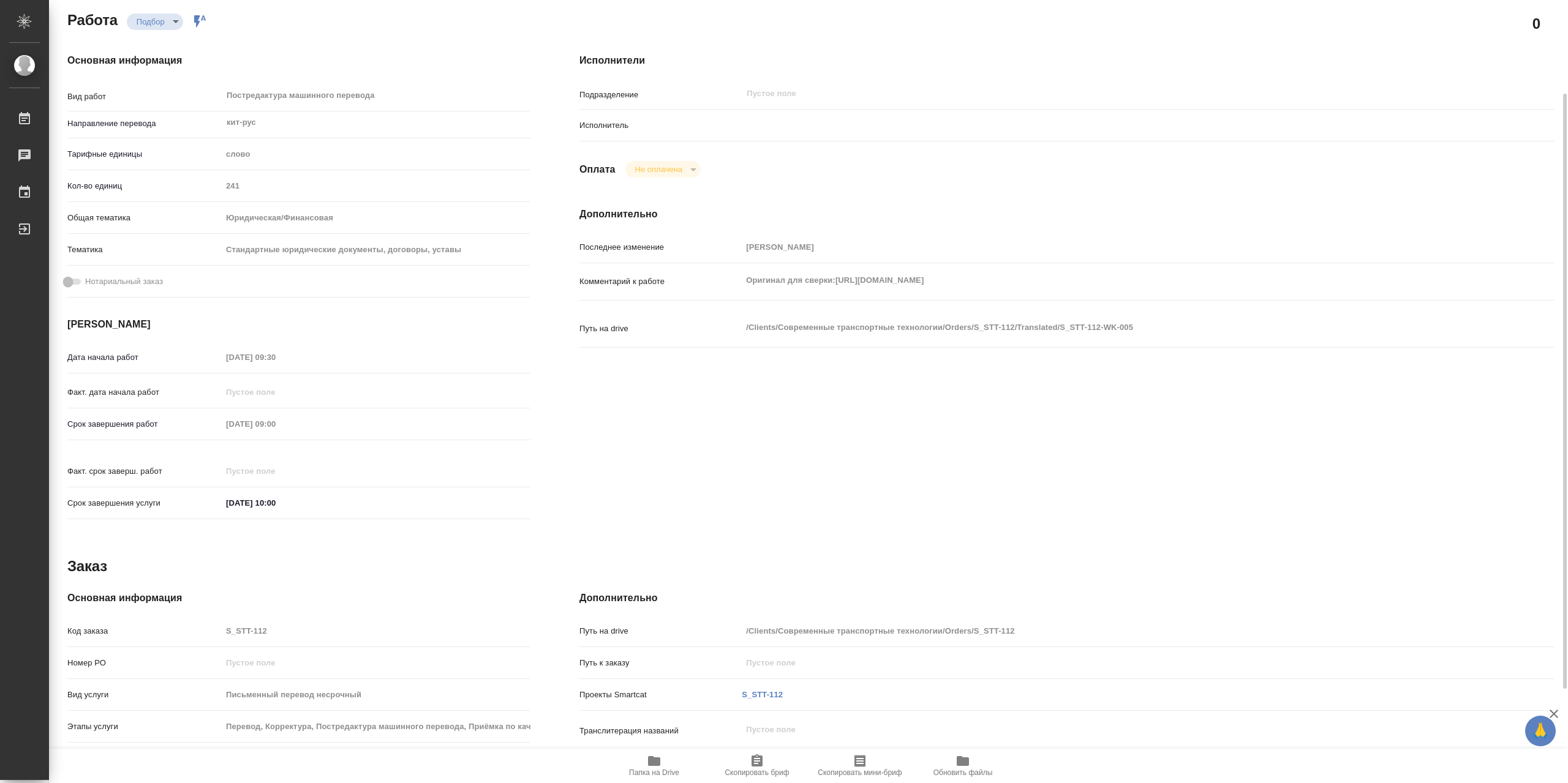
type textarea "x"
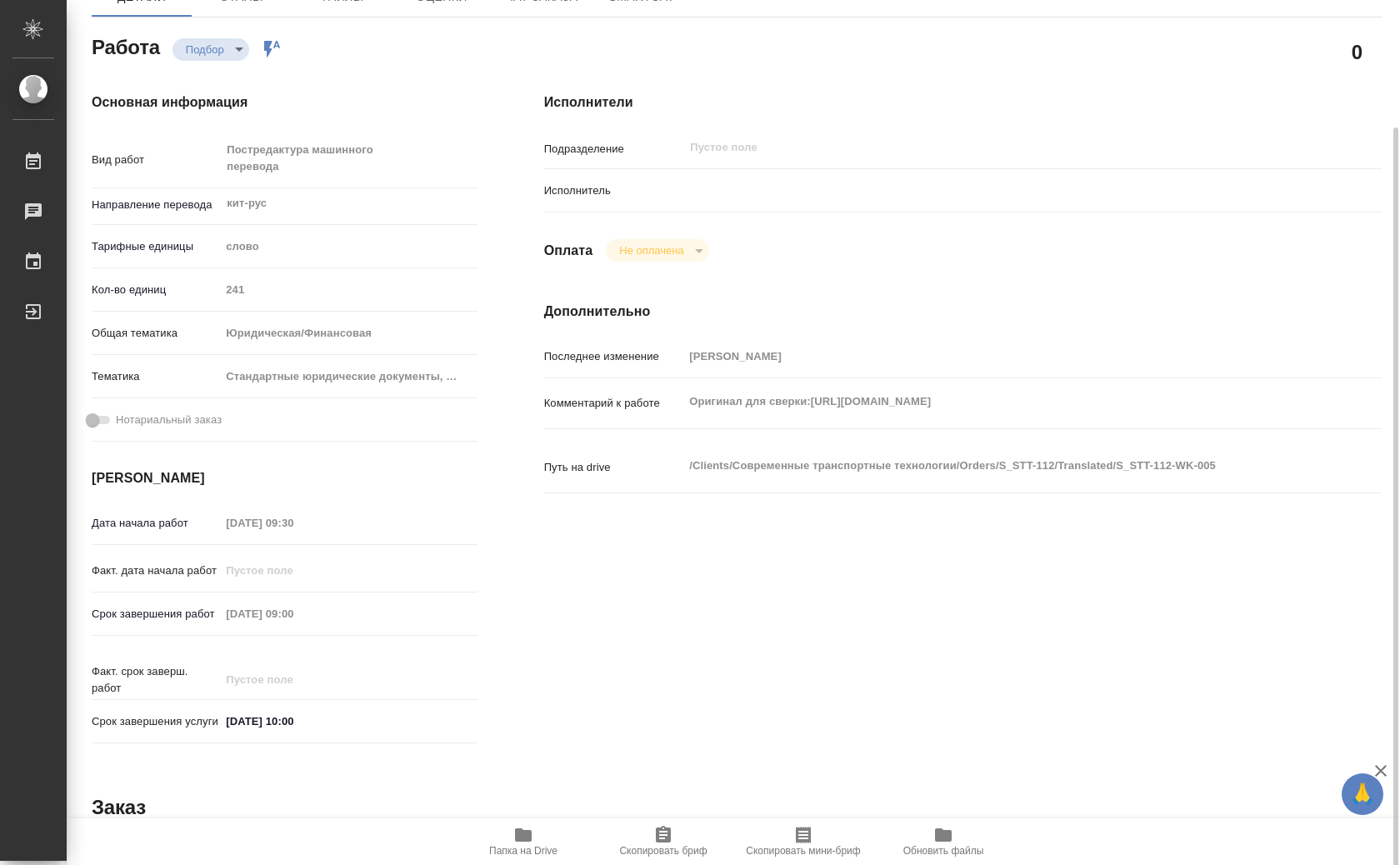
type textarea "x"
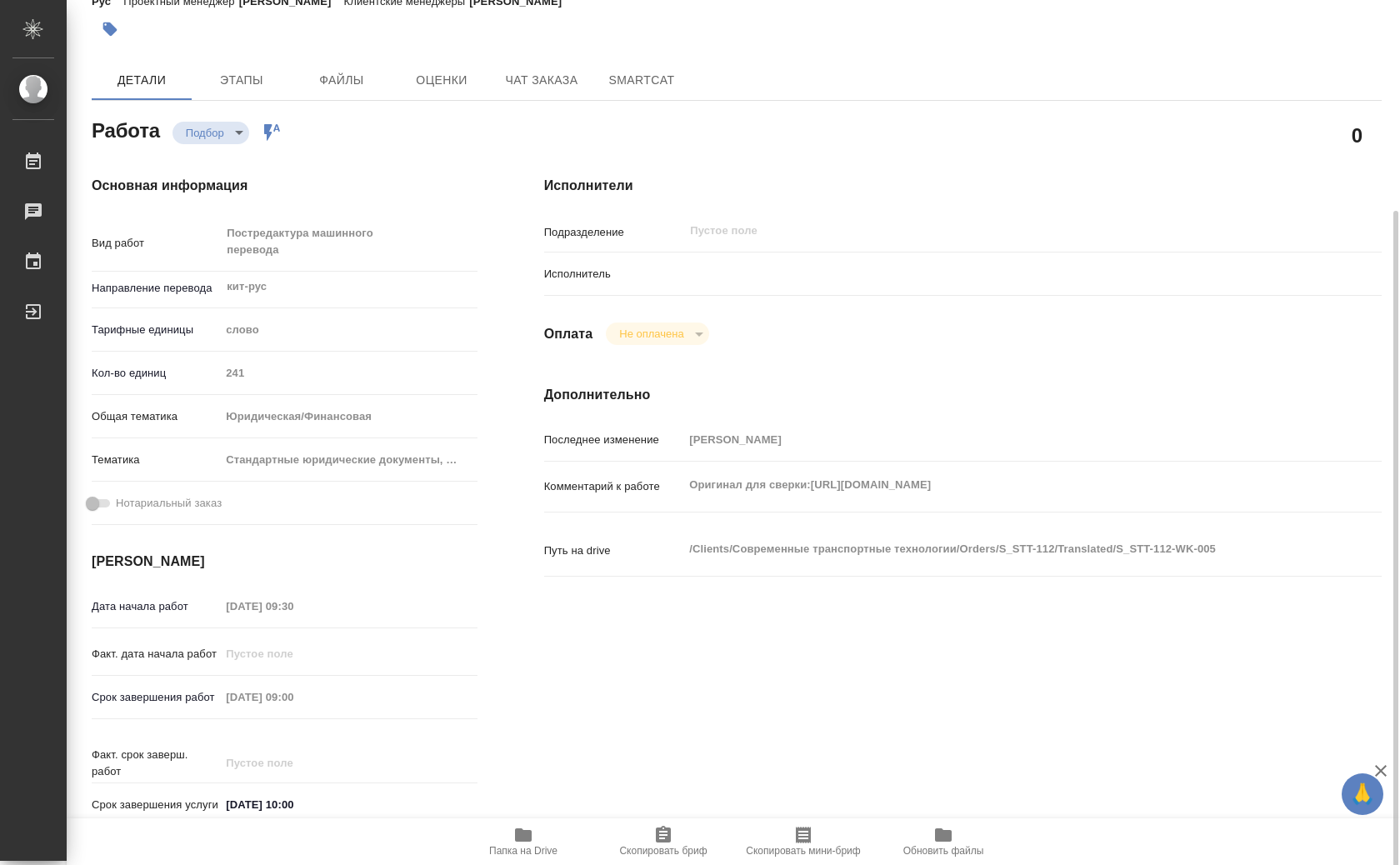
scroll to position [2, 0]
